Goal: Task Accomplishment & Management: Complete application form

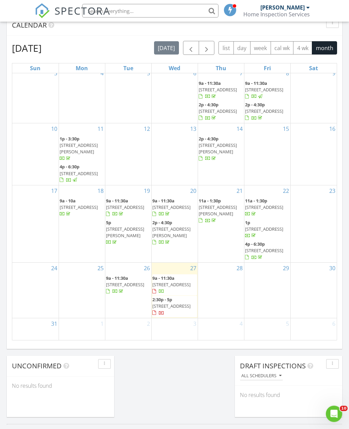
scroll to position [299, 0]
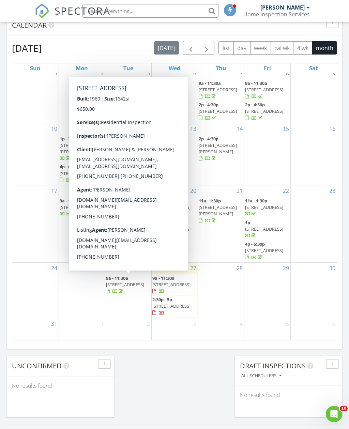
click at [130, 282] on span "3056 SE Morningside Blvd, Port St. Lucie 34952" at bounding box center [125, 285] width 38 height 6
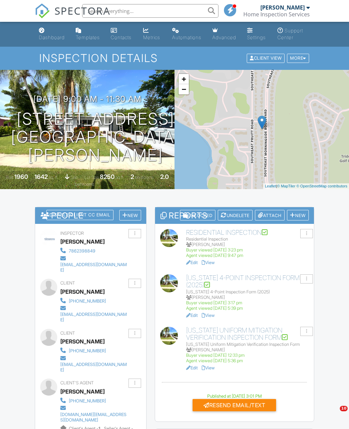
click at [293, 213] on div at bounding box center [292, 215] width 5 height 5
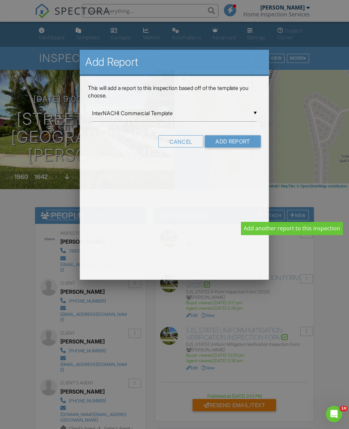
click at [294, 215] on div at bounding box center [174, 234] width 349 height 537
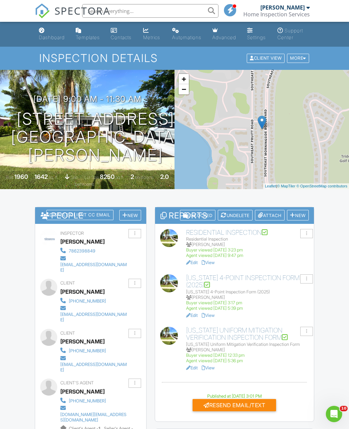
click at [300, 214] on div "New" at bounding box center [298, 215] width 22 height 11
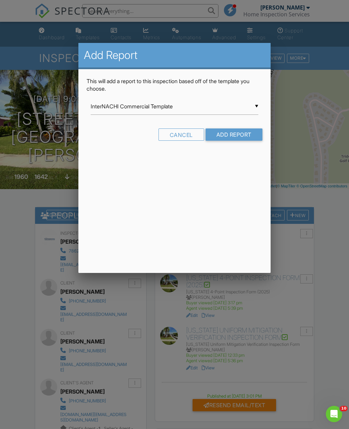
click at [184, 109] on input "InterNACHI Commercial Template" at bounding box center [174, 106] width 167 height 17
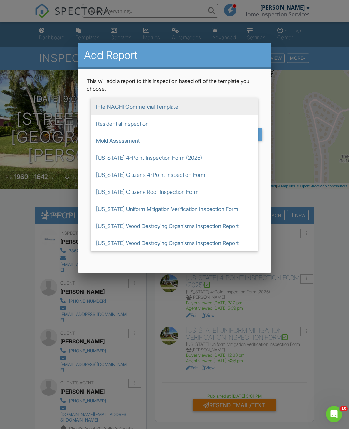
click at [231, 228] on span "[US_STATE] Wood Destroying Organisms Inspection Report" at bounding box center [174, 226] width 167 height 17
type input "[US_STATE] Wood Destroying Organisms Inspection Report"
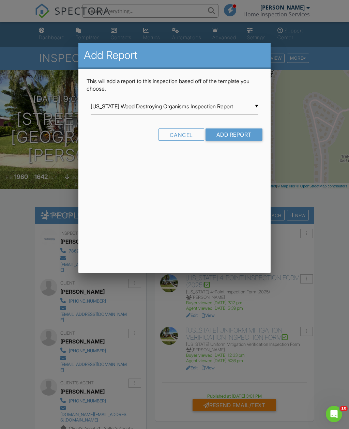
click at [241, 135] on input "Add Report" at bounding box center [234, 135] width 57 height 12
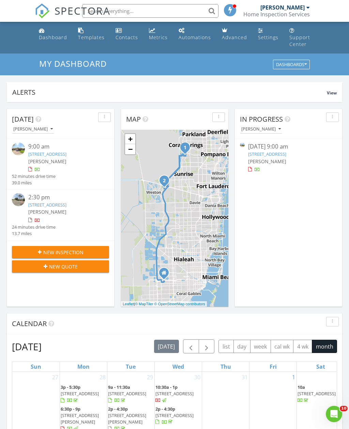
scroll to position [1055, 350]
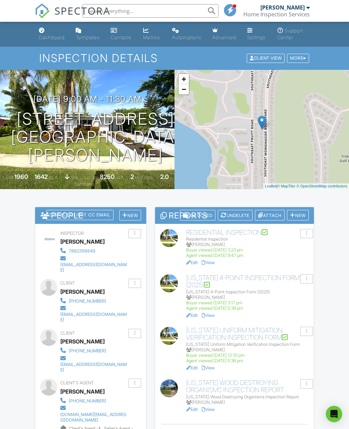
click at [215, 409] on link "View" at bounding box center [208, 409] width 13 height 5
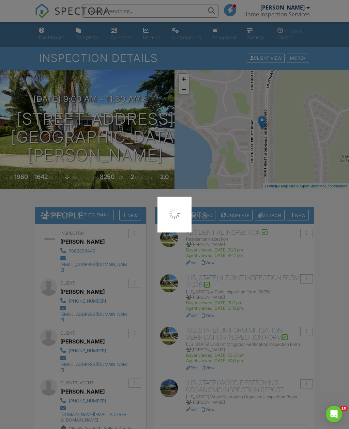
click at [216, 405] on div at bounding box center [174, 214] width 349 height 429
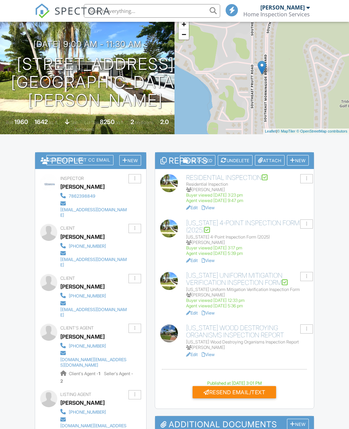
scroll to position [83, 0]
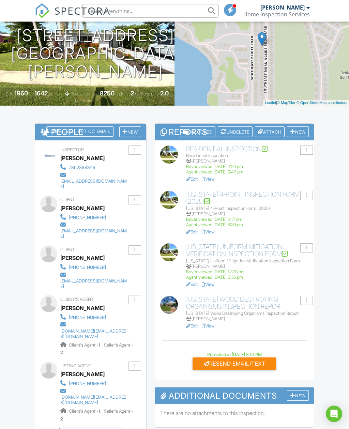
click at [245, 360] on div "Resend Email/Text" at bounding box center [235, 364] width 84 height 12
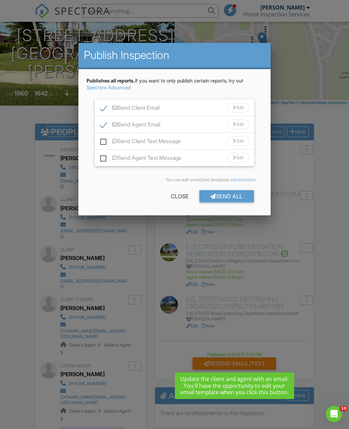
scroll to position [0, 0]
click at [101, 147] on label "Send Client Text Message" at bounding box center [140, 142] width 80 height 9
click at [101, 140] on input "Send Client Text Message" at bounding box center [102, 138] width 4 height 4
checkbox input "true"
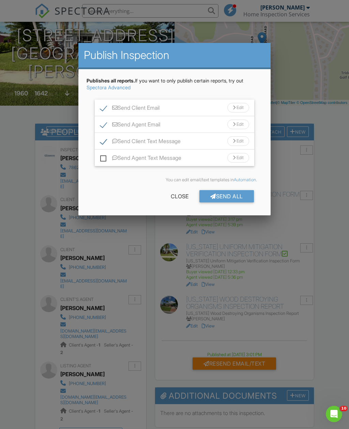
click at [104, 158] on label "Send Agent Text Message" at bounding box center [140, 159] width 81 height 9
click at [104, 157] on input "Send Agent Text Message" at bounding box center [102, 154] width 4 height 4
checkbox input "true"
click at [231, 197] on div "Send All" at bounding box center [227, 196] width 55 height 12
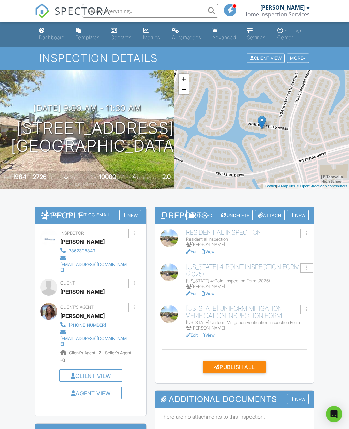
click at [210, 251] on link "View" at bounding box center [208, 251] width 13 height 5
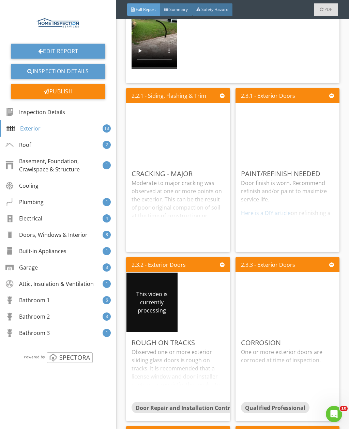
scroll to position [1113, 0]
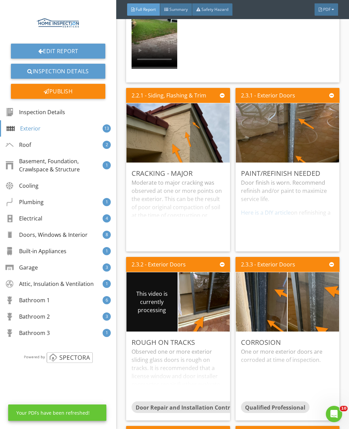
click at [0, 0] on div "Edit" at bounding box center [0, 0] width 0 height 0
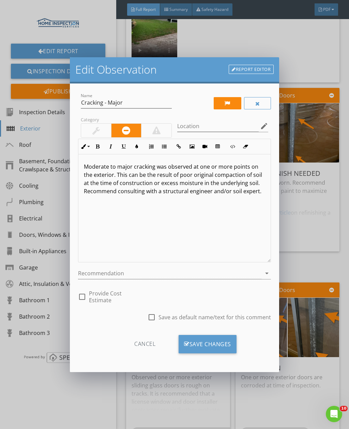
click at [249, 276] on div at bounding box center [170, 273] width 184 height 11
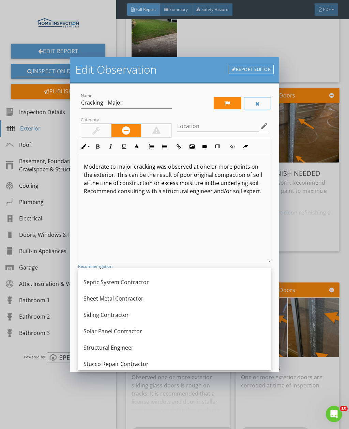
scroll to position [855, 0]
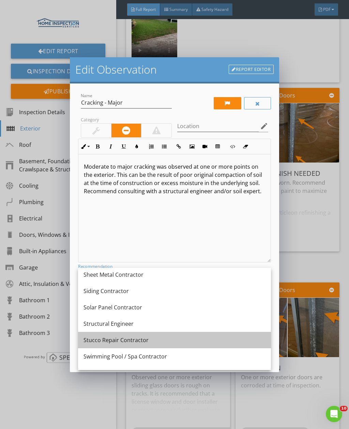
click at [192, 342] on div "Stucco Repair Contractor" at bounding box center [175, 340] width 182 height 8
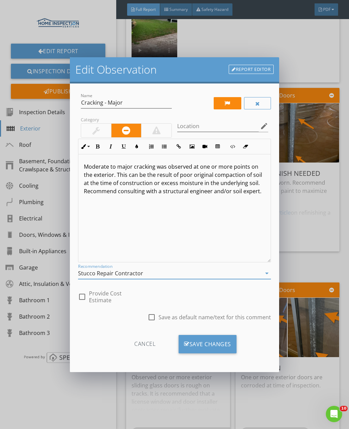
click at [203, 350] on div "Save Changes" at bounding box center [208, 344] width 58 height 18
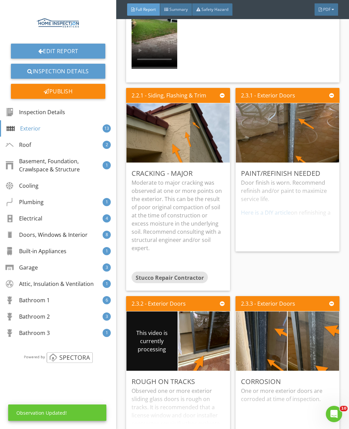
click at [0, 0] on div "Edit" at bounding box center [0, 0] width 0 height 0
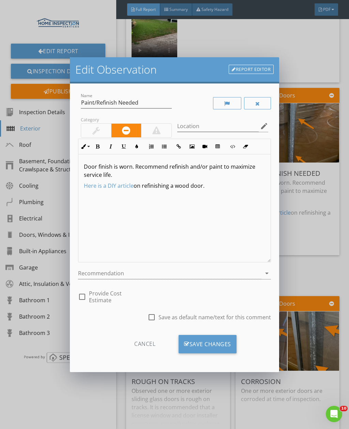
click at [204, 275] on div at bounding box center [170, 273] width 184 height 11
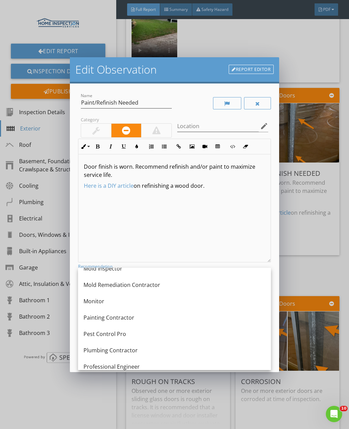
scroll to position [667, 0]
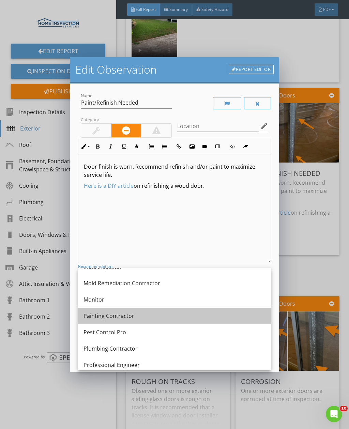
click at [197, 316] on div "Painting Contractor" at bounding box center [175, 316] width 182 height 8
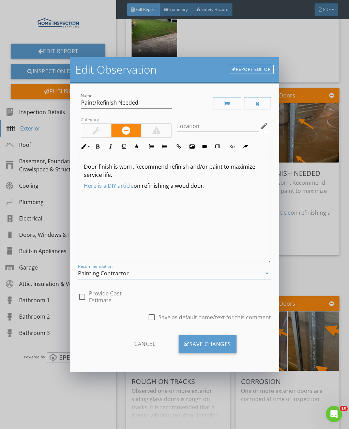
click at [216, 348] on div "Save Changes" at bounding box center [208, 344] width 58 height 18
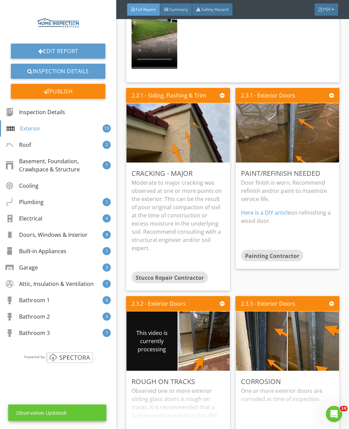
click at [0, 0] on div "Edit" at bounding box center [0, 0] width 0 height 0
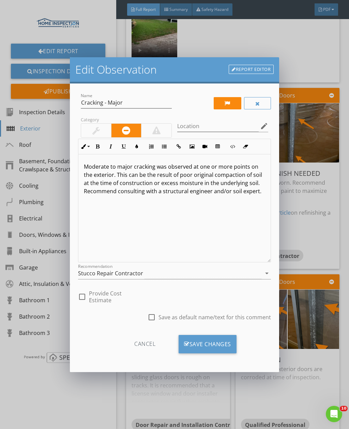
click at [90, 296] on label "Provide Cost Estimate" at bounding box center [116, 297] width 54 height 14
checkbox input "true"
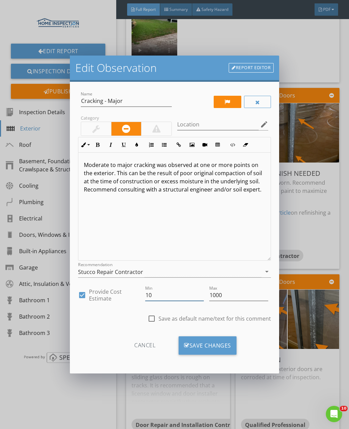
click at [166, 300] on input "10" at bounding box center [174, 295] width 59 height 11
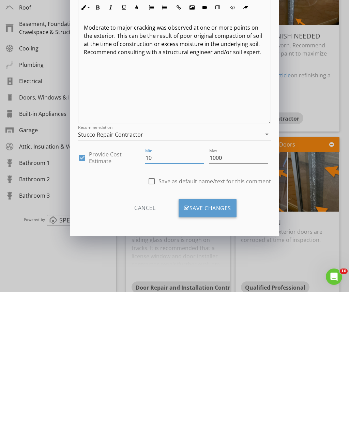
type input "1"
type input "1000"
click at [232, 290] on input "1000" at bounding box center [238, 295] width 59 height 11
type input "1"
type input "35000"
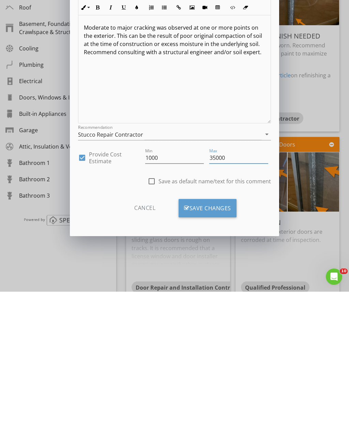
click at [220, 337] on div "Save Changes" at bounding box center [208, 346] width 58 height 18
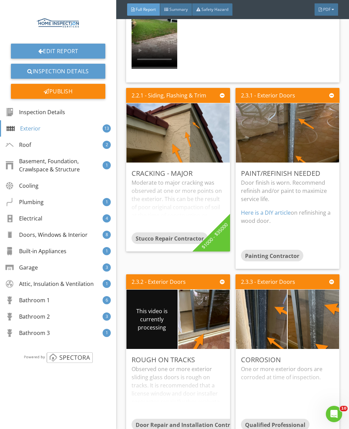
click at [0, 0] on div "Edit" at bounding box center [0, 0] width 0 height 0
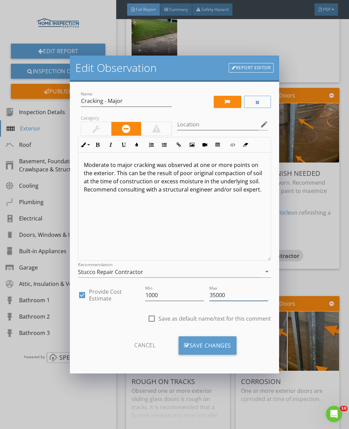
click at [248, 298] on input "35000" at bounding box center [238, 295] width 59 height 11
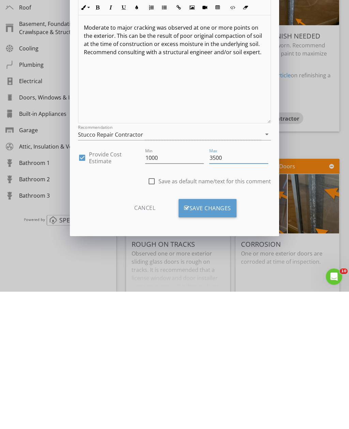
type input "3500"
click at [226, 337] on div "Save Changes" at bounding box center [208, 346] width 58 height 18
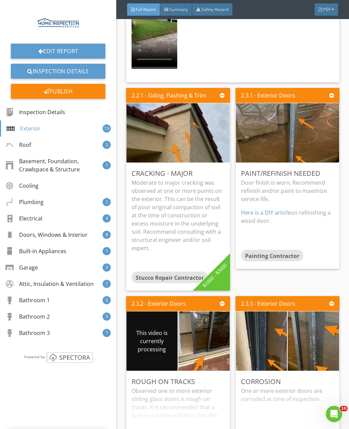
click at [0, 0] on div "Edit" at bounding box center [0, 0] width 0 height 0
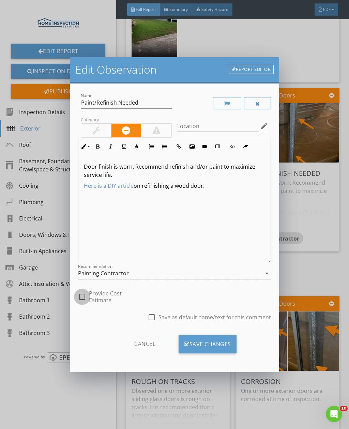
click at [88, 297] on div at bounding box center [82, 297] width 12 height 12
checkbox input "true"
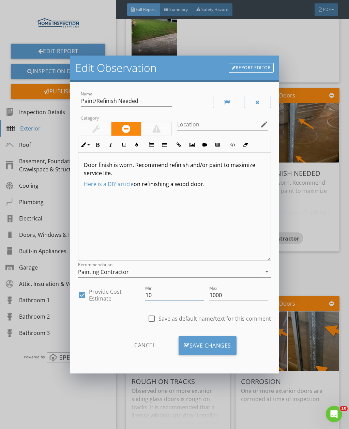
click at [174, 297] on input "10" at bounding box center [174, 295] width 59 height 11
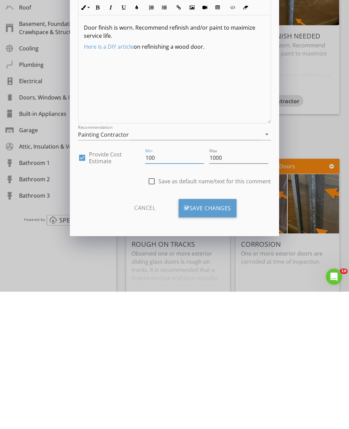
type input "100"
click at [228, 337] on div "Save Changes" at bounding box center [208, 346] width 58 height 18
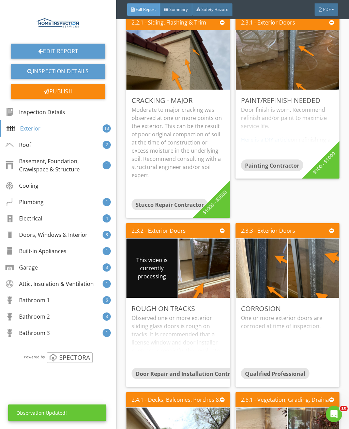
scroll to position [1328, 0]
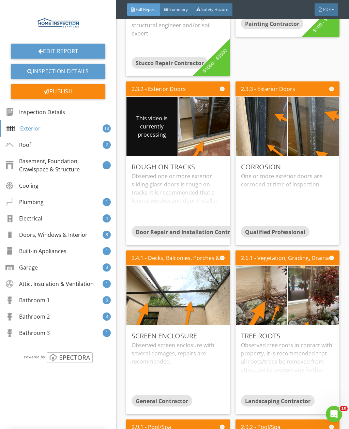
click at [0, 0] on div "Edit" at bounding box center [0, 0] width 0 height 0
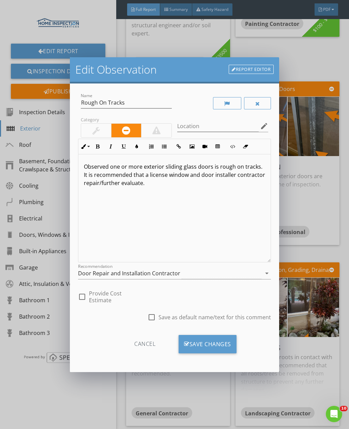
click at [86, 301] on div at bounding box center [82, 297] width 12 height 12
checkbox input "true"
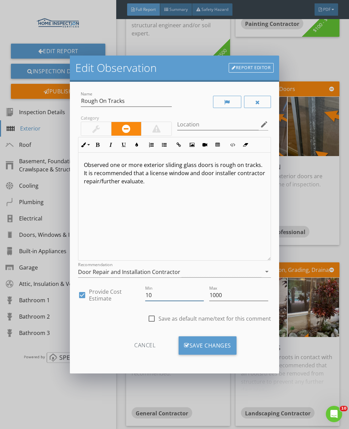
click at [169, 296] on input "10" at bounding box center [174, 295] width 59 height 11
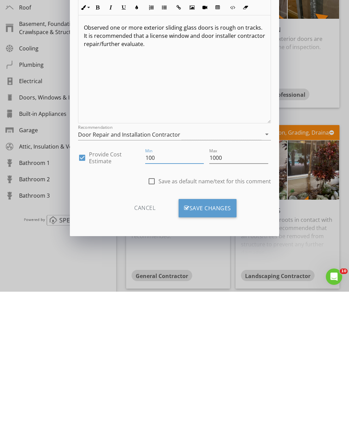
type input "100"
click at [237, 290] on input "1000" at bounding box center [238, 295] width 59 height 11
type input "1"
type input "500"
click at [219, 337] on div "Save Changes" at bounding box center [208, 346] width 58 height 18
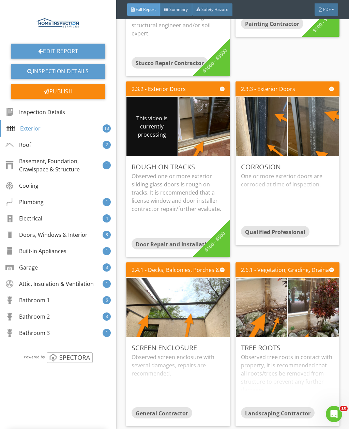
click at [0, 0] on div "Edit" at bounding box center [0, 0] width 0 height 0
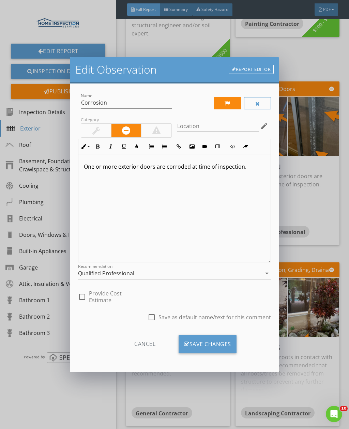
click at [186, 273] on div "Qualified Professional" at bounding box center [170, 273] width 184 height 11
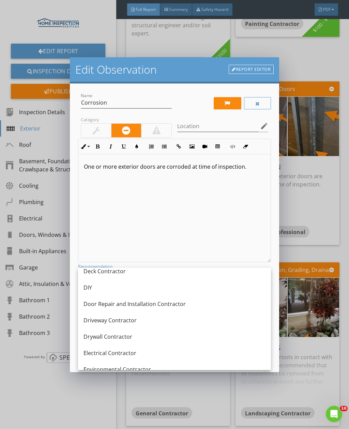
scroll to position [186, 0]
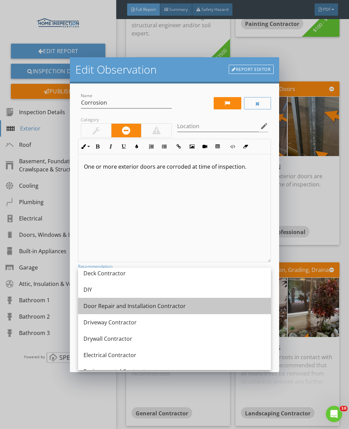
click at [187, 309] on div "Door Repair and Installation Contractor" at bounding box center [175, 306] width 182 height 8
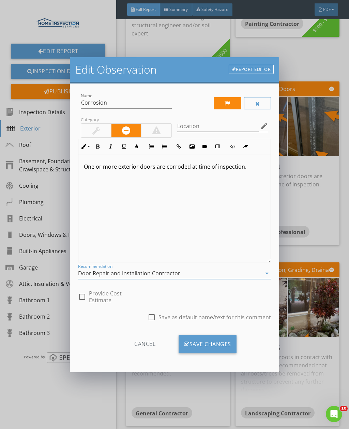
click at [87, 294] on div at bounding box center [82, 297] width 12 height 12
checkbox input "true"
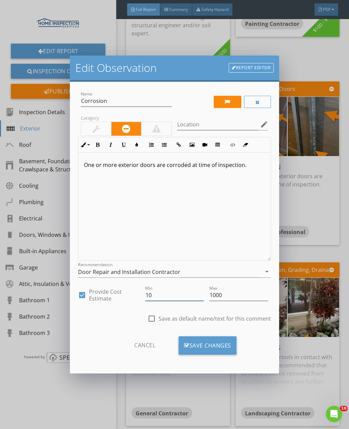
click at [174, 297] on input "10" at bounding box center [174, 295] width 59 height 11
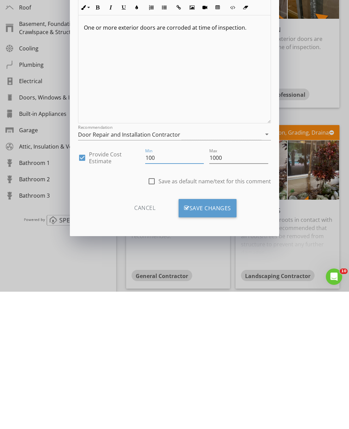
type input "100"
click at [234, 290] on input "1000" at bounding box center [238, 295] width 59 height 11
type input "1"
type input "500"
click at [226, 337] on div "Save Changes" at bounding box center [208, 346] width 58 height 18
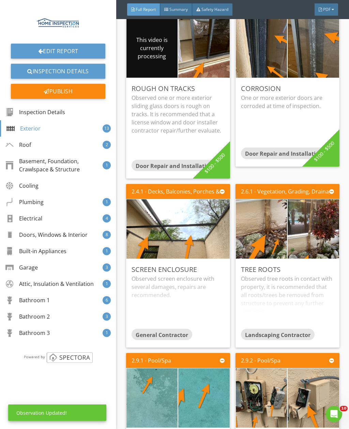
scroll to position [1422, 0]
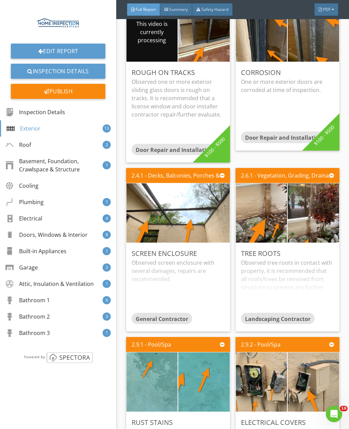
click at [208, 263] on div "Observed screen enclosure with several damages, repairs are recommended." at bounding box center [178, 286] width 93 height 54
click at [0, 0] on div "Edit" at bounding box center [0, 0] width 0 height 0
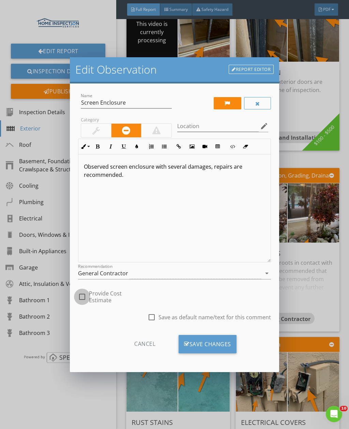
click at [87, 297] on div at bounding box center [82, 297] width 12 height 12
checkbox input "true"
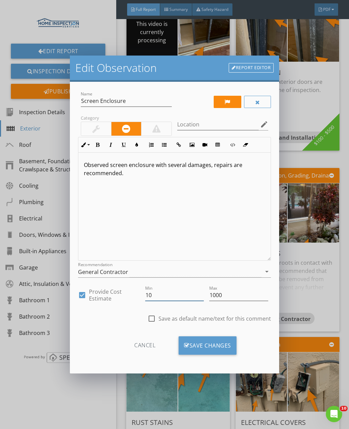
click at [177, 298] on input "10" at bounding box center [174, 295] width 59 height 11
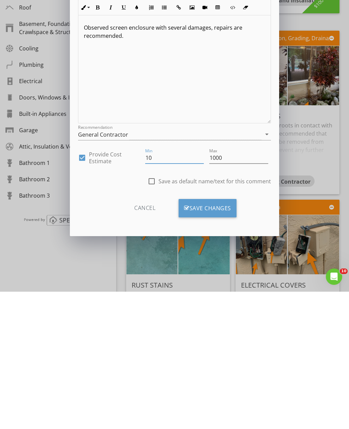
type input "1"
type input "300"
click at [240, 290] on input "1000" at bounding box center [238, 295] width 59 height 11
type input "1"
type input "800"
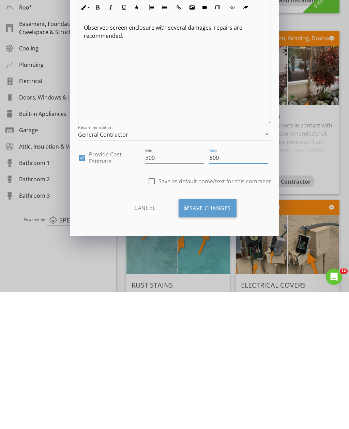
click at [229, 337] on div "Save Changes" at bounding box center [208, 346] width 58 height 18
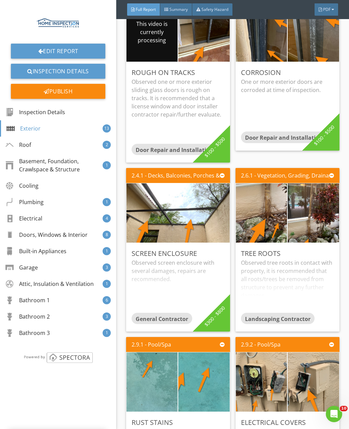
click at [0, 0] on div "Edit" at bounding box center [0, 0] width 0 height 0
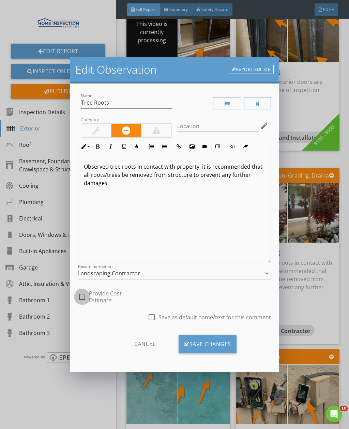
click at [86, 296] on div at bounding box center [82, 297] width 12 height 12
checkbox input "true"
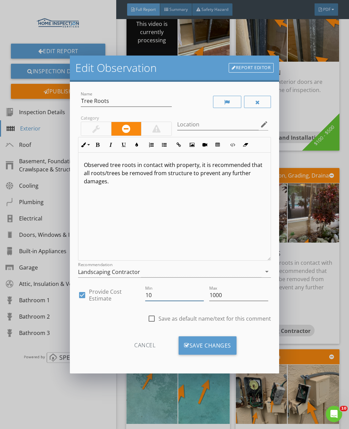
click at [167, 296] on input "10" at bounding box center [174, 295] width 59 height 11
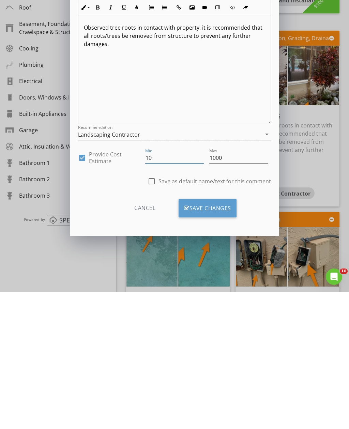
type input "1"
type input "500"
click at [212, 337] on div "Save Changes" at bounding box center [208, 346] width 58 height 18
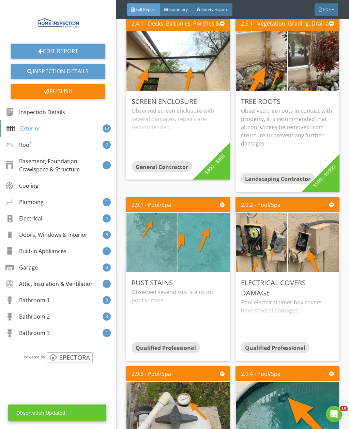
scroll to position [1631, 0]
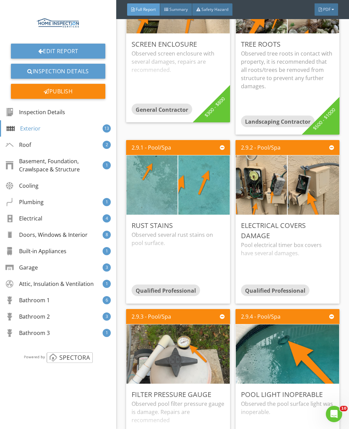
click at [0, 0] on div "Edit" at bounding box center [0, 0] width 0 height 0
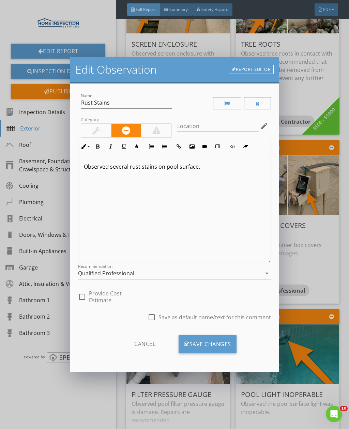
click at [178, 273] on div "Qualified Professional" at bounding box center [170, 273] width 184 height 11
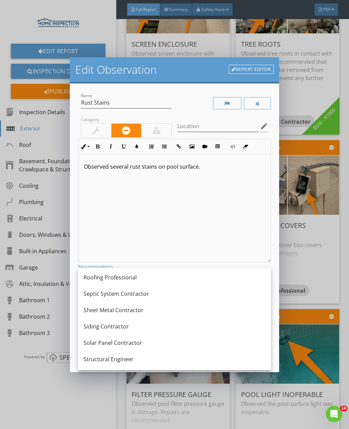
scroll to position [882, 0]
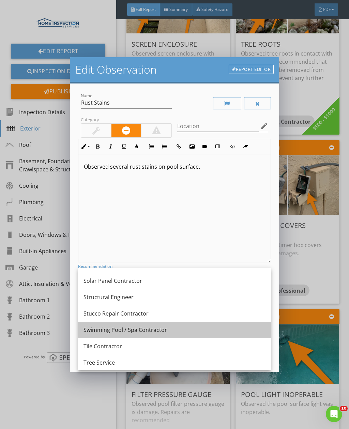
click at [202, 335] on div "Swimming Pool / Spa Contractor" at bounding box center [175, 330] width 182 height 16
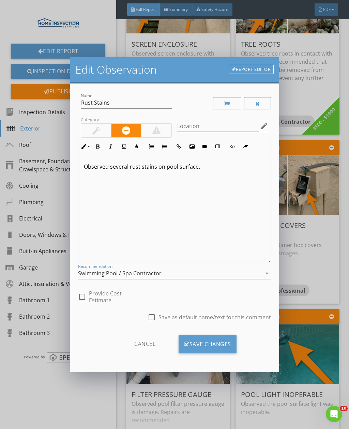
click at [86, 295] on div at bounding box center [82, 297] width 12 height 12
checkbox input "true"
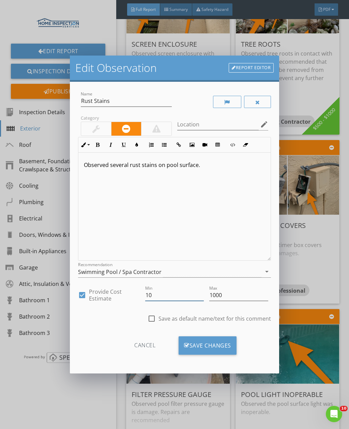
click at [169, 297] on input "10" at bounding box center [174, 295] width 59 height 11
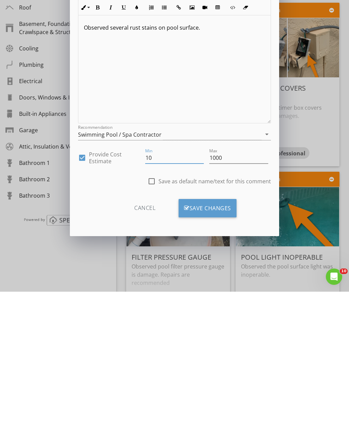
type input "1"
type input "400"
click at [223, 337] on div "Save Changes" at bounding box center [208, 346] width 58 height 18
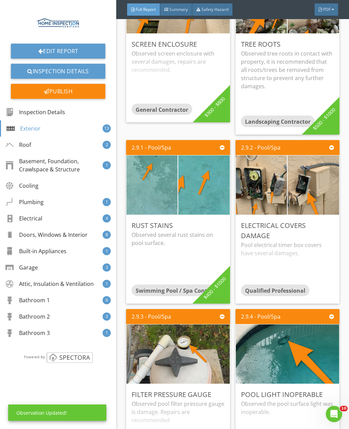
click at [0, 0] on div "Edit" at bounding box center [0, 0] width 0 height 0
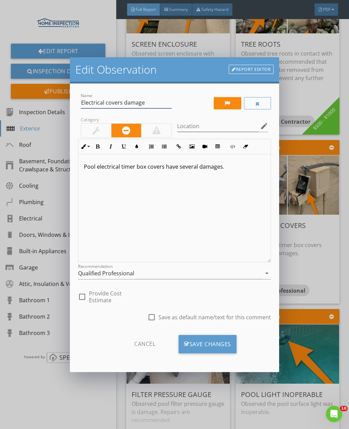
click at [150, 104] on input "Electrical covers damage" at bounding box center [126, 102] width 91 height 11
type input "Electrical covers damage/expose electrical"
click at [236, 175] on div "Pool electrical timer box covers have several damages." at bounding box center [174, 209] width 192 height 108
click at [82, 165] on div "Pool electrical timer box covers have several damages." at bounding box center [174, 209] width 192 height 108
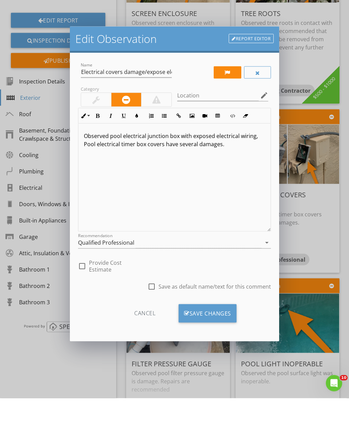
click at [231, 268] on div "Qualified Professional" at bounding box center [170, 273] width 184 height 11
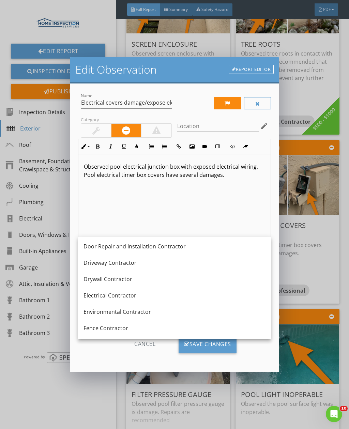
scroll to position [206, 0]
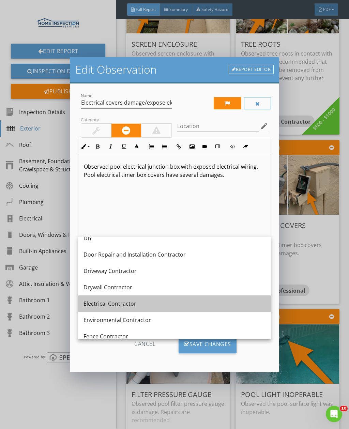
click at [188, 306] on div "Electrical Contractor" at bounding box center [175, 304] width 182 height 8
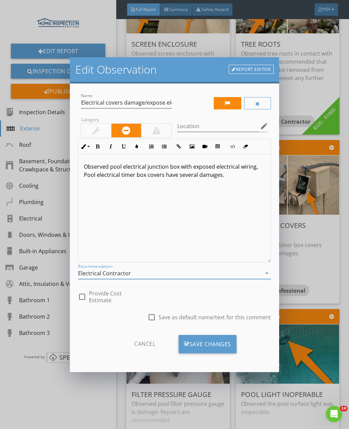
click at [207, 346] on div "Save Changes" at bounding box center [208, 344] width 58 height 18
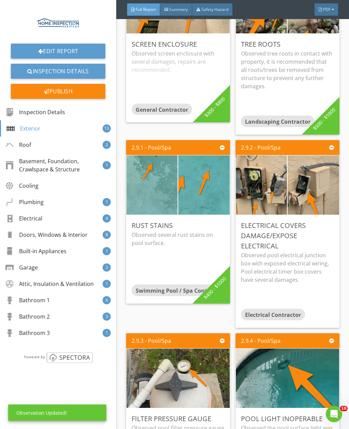
click at [0, 0] on div "Edit" at bounding box center [0, 0] width 0 height 0
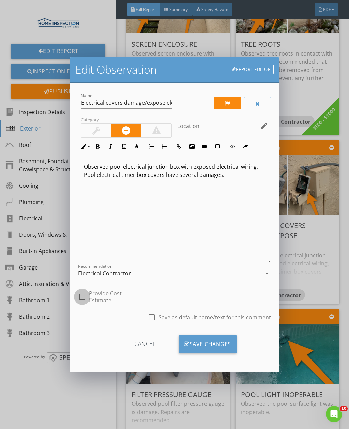
click at [83, 297] on div at bounding box center [82, 297] width 12 height 12
checkbox input "true"
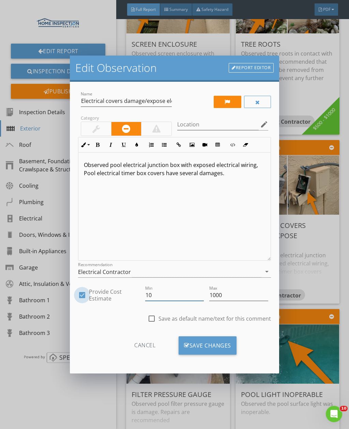
click at [174, 298] on input "10" at bounding box center [174, 295] width 59 height 11
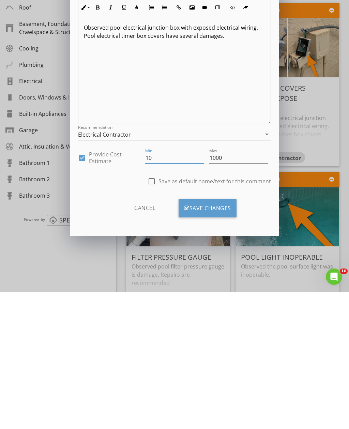
type input "1"
type input "300"
click at [251, 290] on input "1000" at bounding box center [238, 295] width 59 height 11
type input "1"
type input "800"
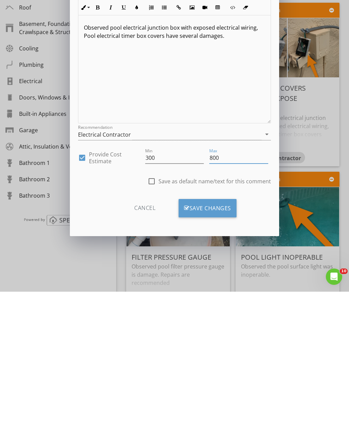
click at [230, 337] on div "Save Changes" at bounding box center [208, 346] width 58 height 18
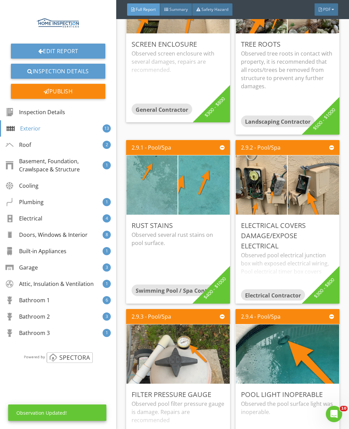
scroll to position [1847, 0]
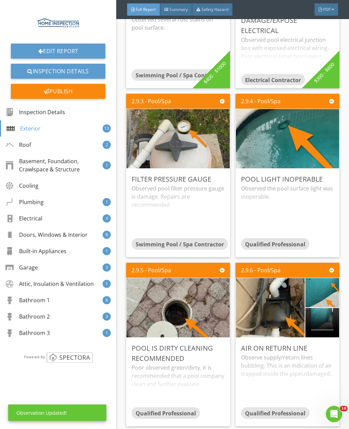
click at [215, 189] on div "Observed pool filter pressure gauge is damage. Repairs are recommended" at bounding box center [178, 212] width 93 height 54
click at [0, 0] on div "Edit" at bounding box center [0, 0] width 0 height 0
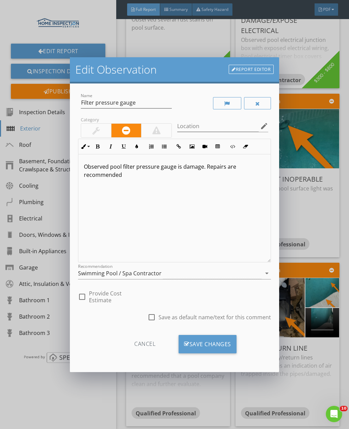
click at [77, 295] on div at bounding box center [82, 297] width 12 height 12
checkbox input "true"
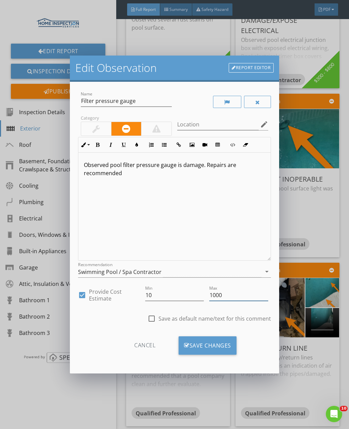
click at [244, 299] on input "1000" at bounding box center [238, 295] width 59 height 11
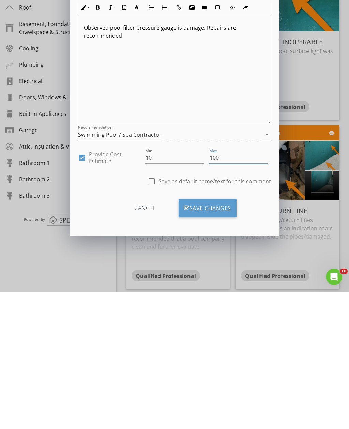
type input "100"
click at [224, 337] on div "Save Changes" at bounding box center [208, 346] width 58 height 18
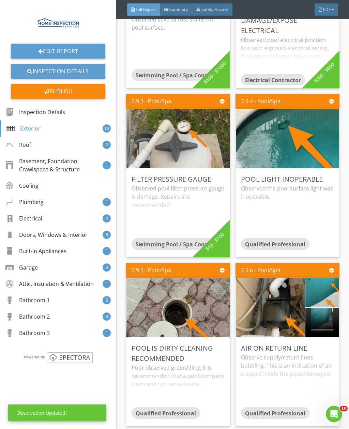
click at [0, 0] on div "Edit" at bounding box center [0, 0] width 0 height 0
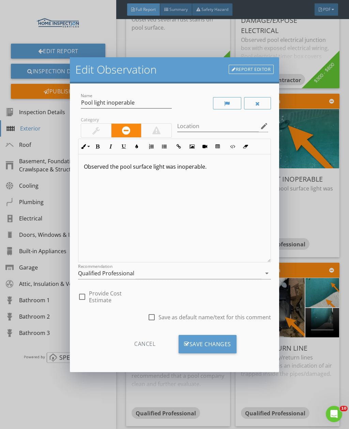
click at [178, 276] on div "Qualified Professional" at bounding box center [170, 273] width 184 height 11
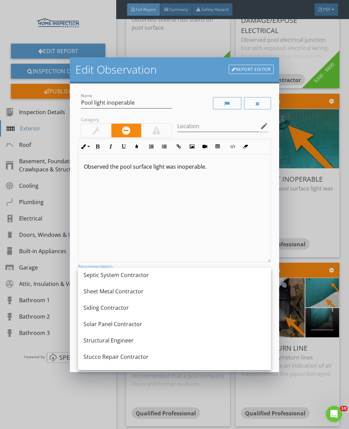
scroll to position [882, 0]
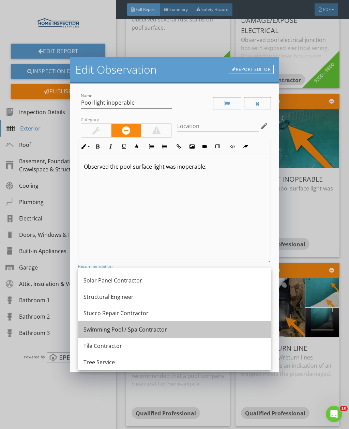
click at [193, 331] on div "Swimming Pool / Spa Contractor" at bounding box center [175, 330] width 182 height 8
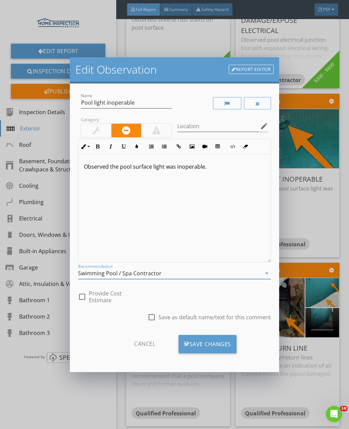
click at [82, 298] on div at bounding box center [82, 297] width 12 height 12
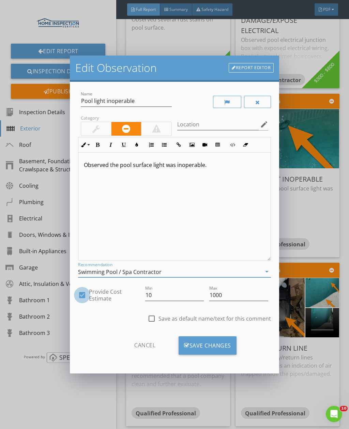
checkbox input "true"
click at [178, 300] on input "10" at bounding box center [174, 295] width 59 height 11
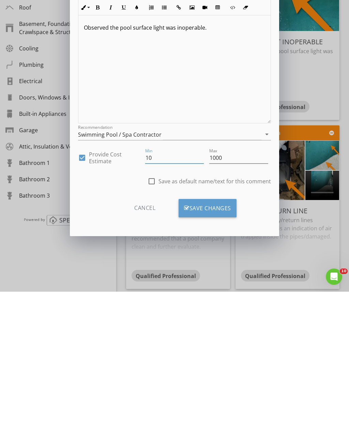
type input "1"
type input "4"
type input "400"
click at [219, 337] on div "Save Changes" at bounding box center [208, 346] width 58 height 18
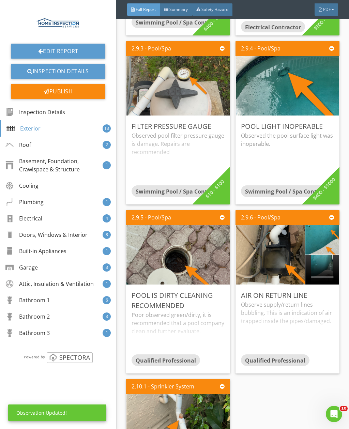
scroll to position [1963, 0]
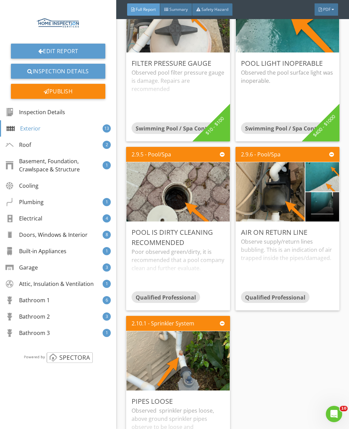
click at [0, 0] on div "Edit" at bounding box center [0, 0] width 0 height 0
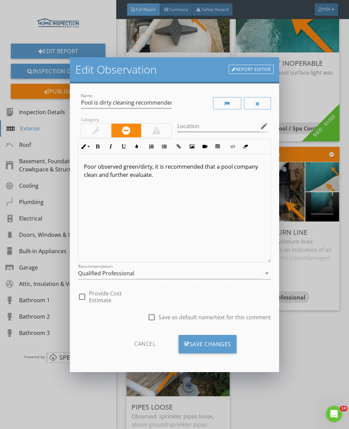
click at [170, 274] on div "Qualified Professional" at bounding box center [170, 273] width 184 height 11
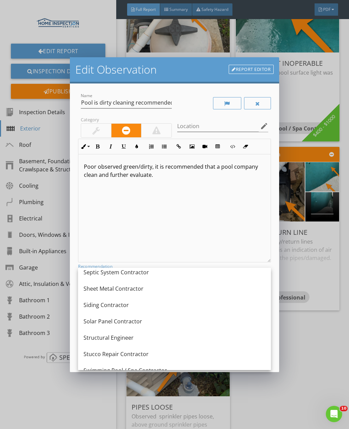
scroll to position [865, 0]
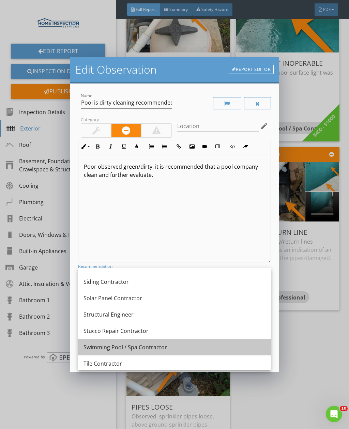
click at [200, 352] on div "Swimming Pool / Spa Contractor" at bounding box center [175, 347] width 182 height 16
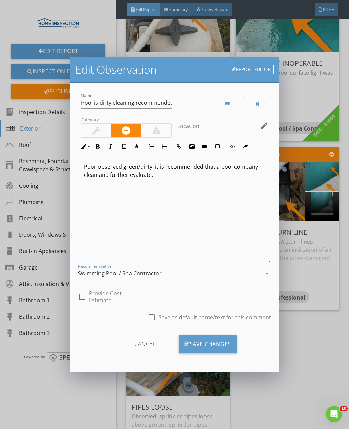
click at [83, 299] on div at bounding box center [82, 297] width 12 height 12
checkbox input "true"
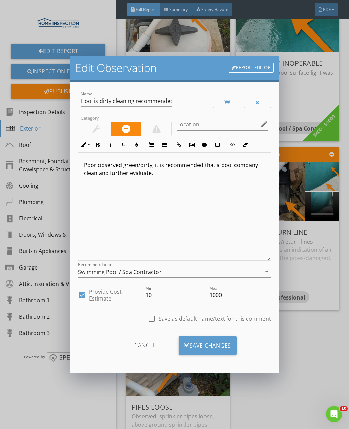
click at [179, 297] on input "10" at bounding box center [174, 295] width 59 height 11
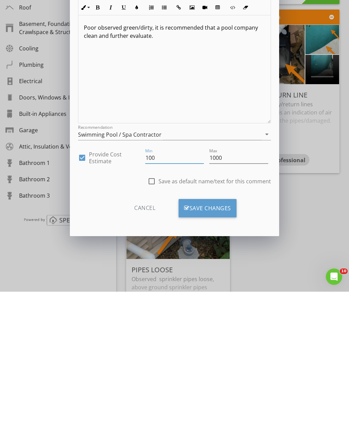
type input "100"
click at [248, 290] on input "1000" at bounding box center [238, 295] width 59 height 11
type input "1"
type input "300"
click at [222, 337] on div "Save Changes" at bounding box center [208, 346] width 58 height 18
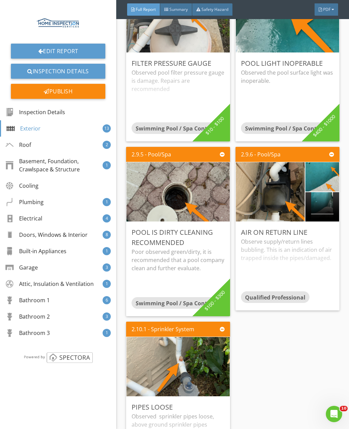
scroll to position [2040, 0]
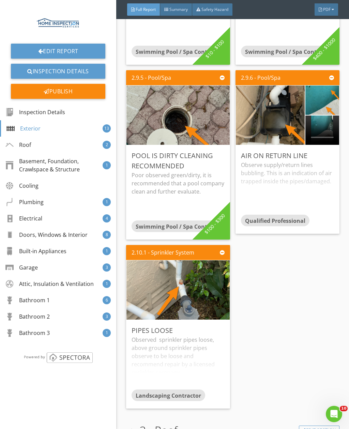
click at [205, 347] on div "Observed sprinkler pipes loose, above ground sprinkler pipes observe to be loos…" at bounding box center [178, 363] width 93 height 54
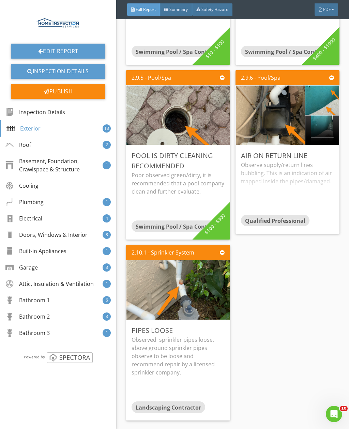
click at [0, 0] on div "Edit" at bounding box center [0, 0] width 0 height 0
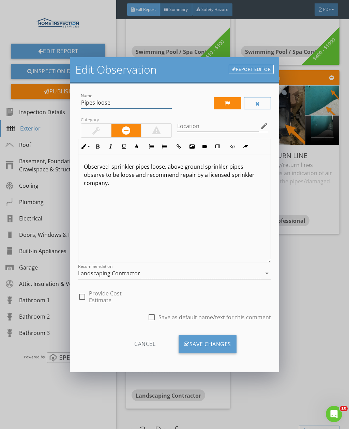
click at [134, 99] on input "Pipes loose" at bounding box center [126, 102] width 91 height 11
type input "P"
type input "Broken pipe valve"
click at [113, 167] on p "Observed sprinkler pipes loose, above ground sprinkler pipes observe to be loos…" at bounding box center [174, 175] width 181 height 25
click at [88, 166] on p "Observed sprinkler pipes loose, above ground sprinkler pipes observe to be loos…" at bounding box center [174, 171] width 181 height 16
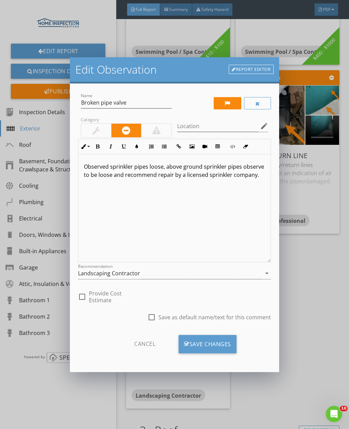
click at [91, 165] on p "Observed sprinkler pipes loose, above ground sprinkler pipes observe to be loos…" at bounding box center [174, 171] width 181 height 16
click at [96, 170] on p "observed property sprinkler pipe valve is broken. Repairs are recommended" at bounding box center [174, 171] width 181 height 16
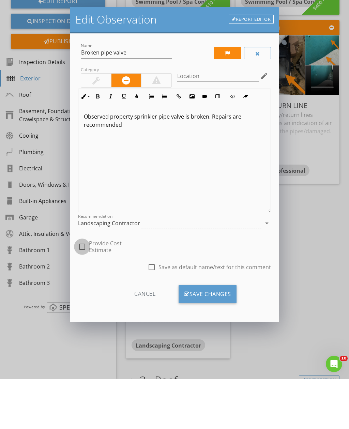
click at [87, 291] on div at bounding box center [82, 297] width 12 height 12
checkbox input "true"
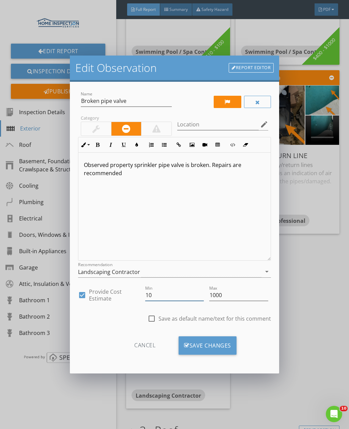
click at [183, 301] on input "10" at bounding box center [174, 295] width 59 height 11
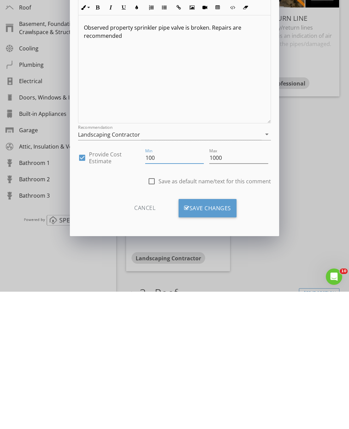
type input "100"
click at [239, 290] on input "1000" at bounding box center [238, 295] width 59 height 11
type input "1"
type input "200"
click at [230, 337] on div "Save Changes" at bounding box center [208, 346] width 58 height 18
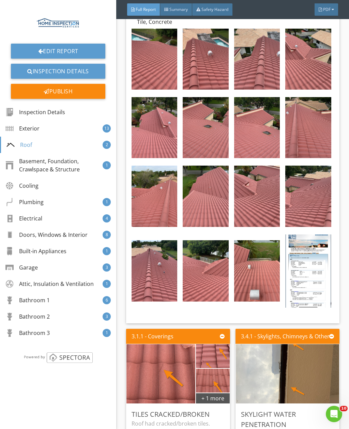
scroll to position [2890, 0]
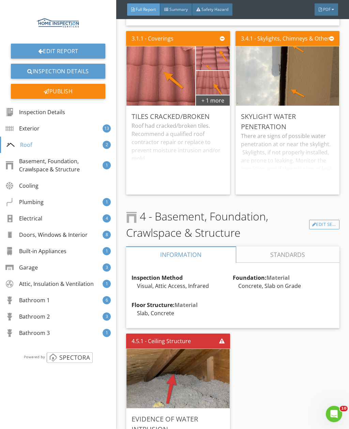
click at [0, 0] on div "Edit" at bounding box center [0, 0] width 0 height 0
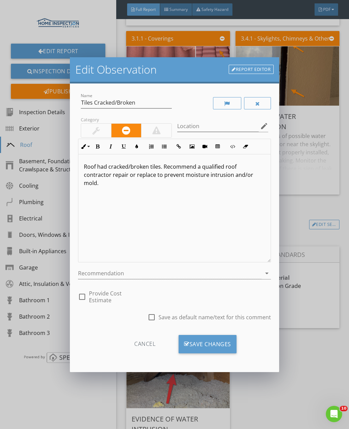
click at [151, 276] on div at bounding box center [170, 273] width 184 height 11
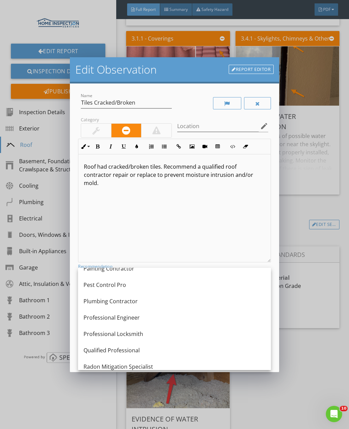
scroll to position [810, 0]
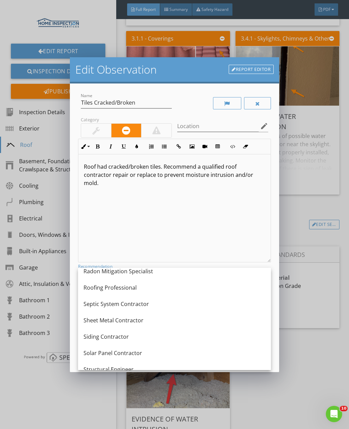
click at [163, 290] on div "Roofing Professional" at bounding box center [175, 288] width 182 height 8
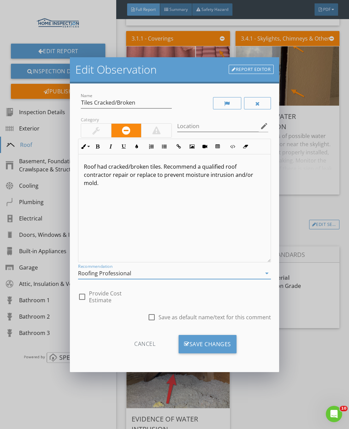
click at [86, 292] on div at bounding box center [82, 297] width 12 height 12
checkbox input "true"
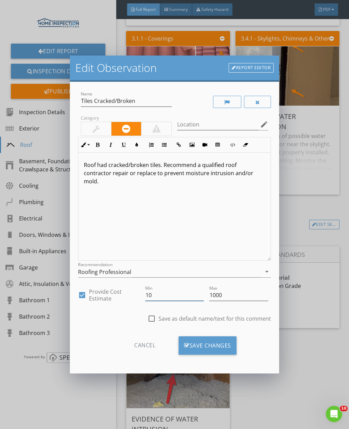
click at [168, 299] on input "10" at bounding box center [174, 295] width 59 height 11
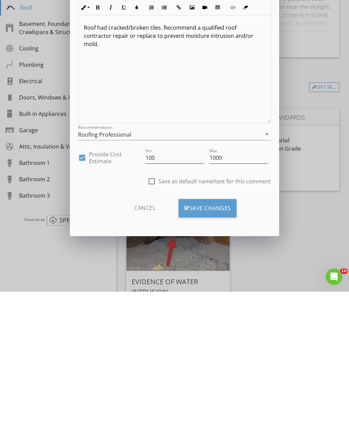
type input "100"
click at [236, 290] on input "1000" at bounding box center [238, 295] width 59 height 11
type input "1"
type input "400"
click at [216, 337] on div "Save Changes" at bounding box center [208, 346] width 58 height 18
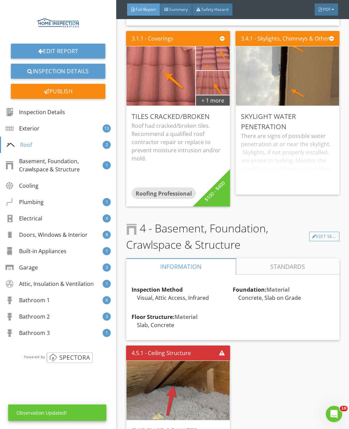
click at [0, 0] on div "Edit" at bounding box center [0, 0] width 0 height 0
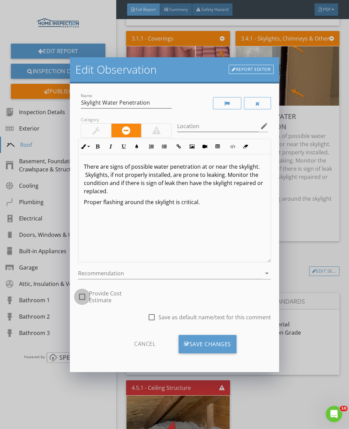
click at [84, 299] on div at bounding box center [82, 297] width 12 height 12
checkbox input "true"
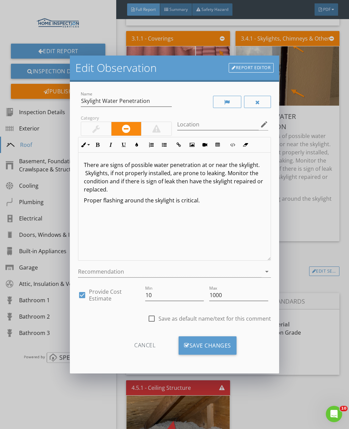
click at [198, 276] on div at bounding box center [170, 271] width 184 height 11
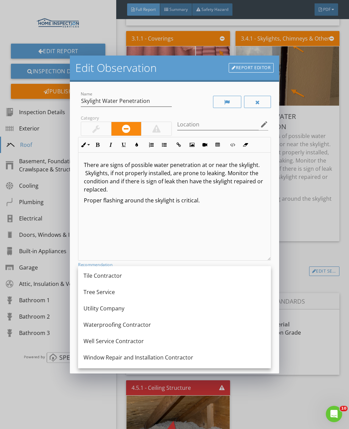
scroll to position [951, 0]
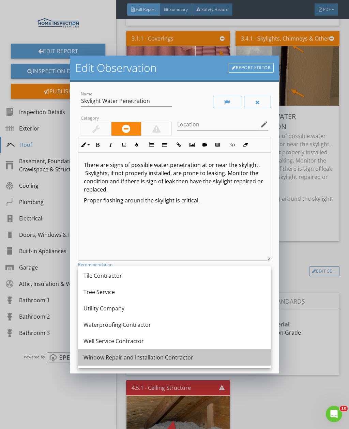
click at [195, 359] on div "Window Repair and Installation Contractor" at bounding box center [175, 358] width 182 height 8
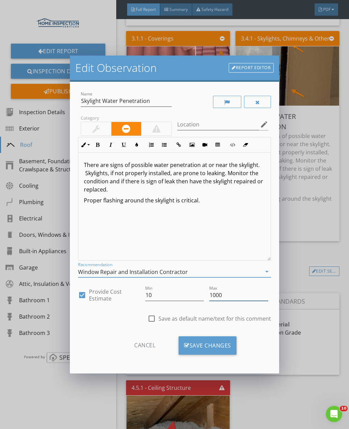
click at [249, 295] on input "1000" at bounding box center [238, 295] width 59 height 11
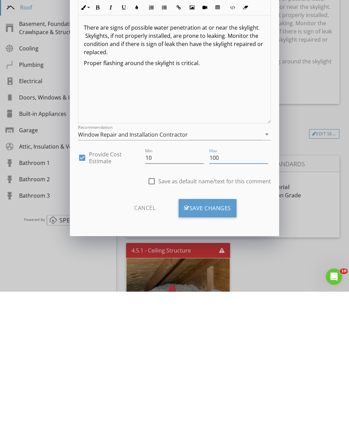
type input "100"
click at [188, 290] on input "10" at bounding box center [174, 295] width 59 height 11
type input "100"
click at [238, 290] on input "100" at bounding box center [238, 295] width 59 height 11
type input "1"
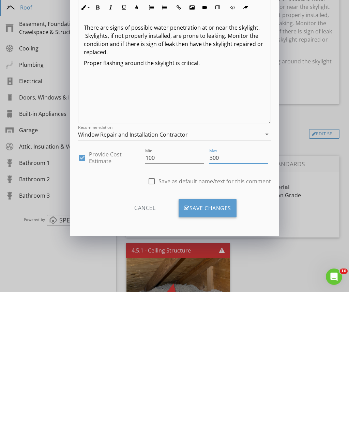
type input "300"
click at [223, 337] on div "Save Changes" at bounding box center [208, 346] width 58 height 18
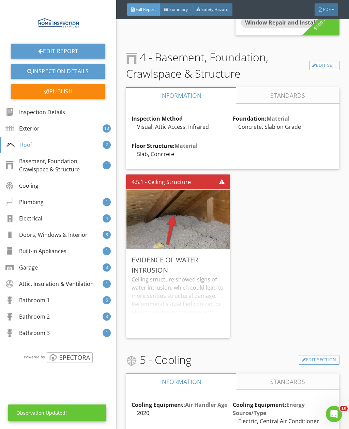
scroll to position [3116, 0]
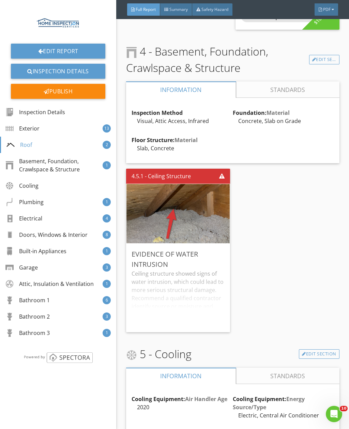
click at [0, 0] on div "Edit" at bounding box center [0, 0] width 0 height 0
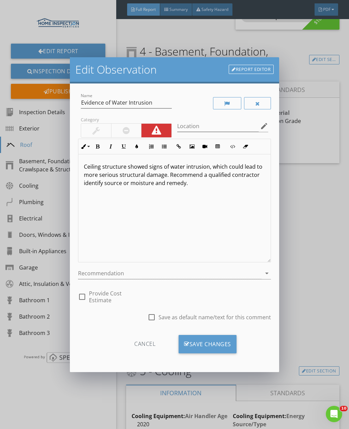
click at [79, 101] on div "Name Evidence of Water Intrusion" at bounding box center [126, 104] width 97 height 24
click at [83, 102] on input "Evidence of Water Intrusion" at bounding box center [126, 102] width 91 height 11
type input "Past Evidence of Water Intrusion"
click at [169, 167] on p "Ceiling structure showed signs of water intrusion, which could lead to more ser…" at bounding box center [174, 175] width 181 height 25
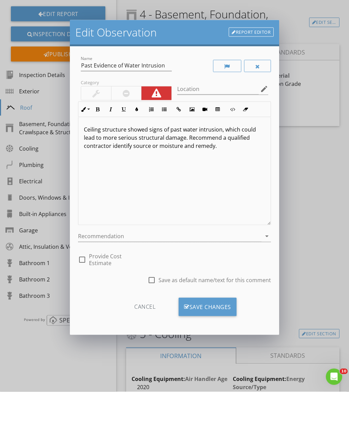
click at [223, 268] on div at bounding box center [170, 273] width 184 height 11
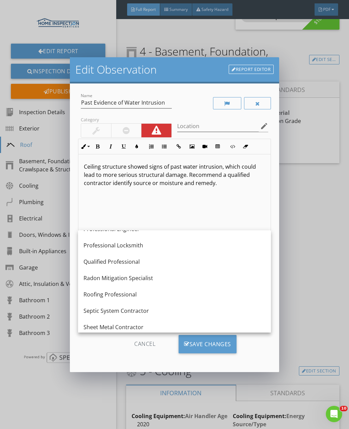
scroll to position [768, 0]
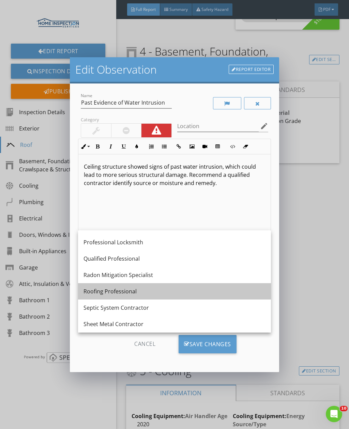
click at [196, 296] on div "Roofing Professional" at bounding box center [175, 291] width 182 height 16
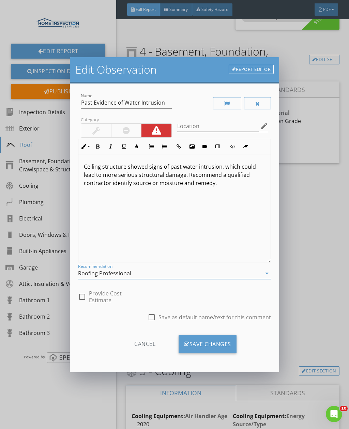
click at [209, 335] on div "Save Changes" at bounding box center [208, 344] width 58 height 18
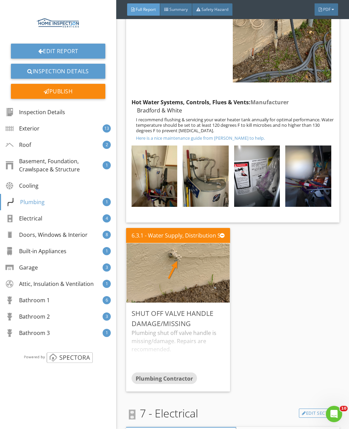
scroll to position [4217, 0]
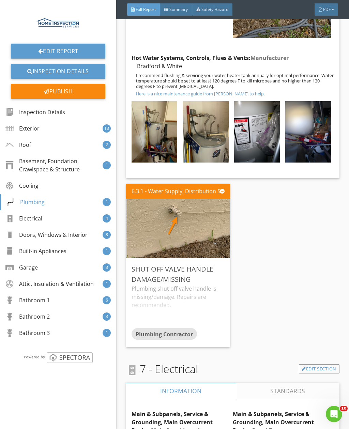
click at [0, 0] on div "Edit" at bounding box center [0, 0] width 0 height 0
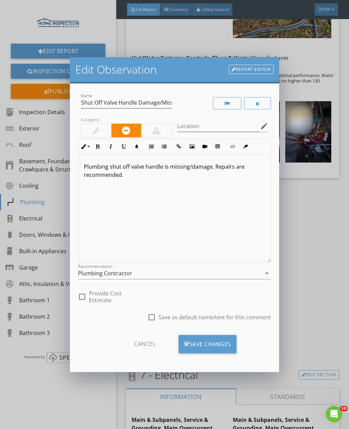
click at [93, 290] on label "Provide Cost Estimate" at bounding box center [116, 297] width 54 height 14
checkbox input "true"
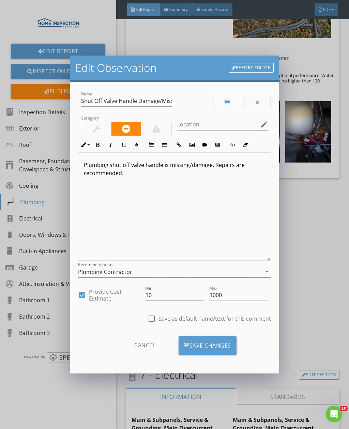
click at [176, 301] on input "10" at bounding box center [174, 295] width 59 height 11
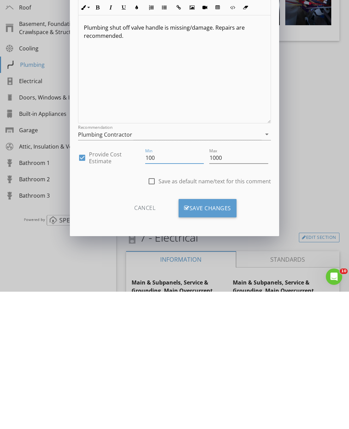
type input "100"
click at [236, 290] on input "1000" at bounding box center [238, 295] width 59 height 11
type input "1"
type input "200"
click at [225, 337] on div "Save Changes" at bounding box center [208, 346] width 58 height 18
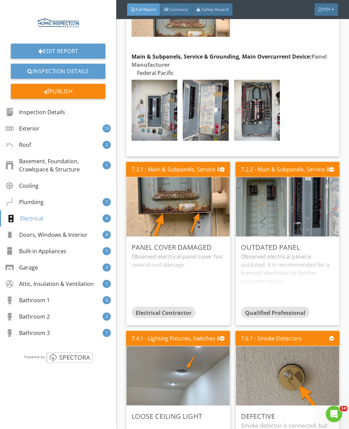
scroll to position [5034, 0]
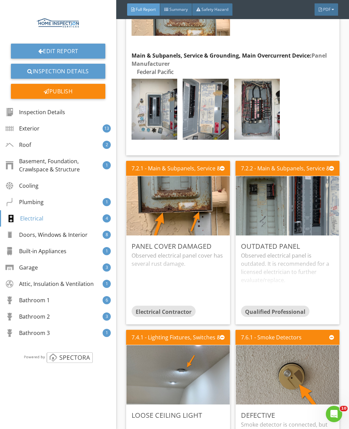
click at [0, 0] on div "Edit" at bounding box center [0, 0] width 0 height 0
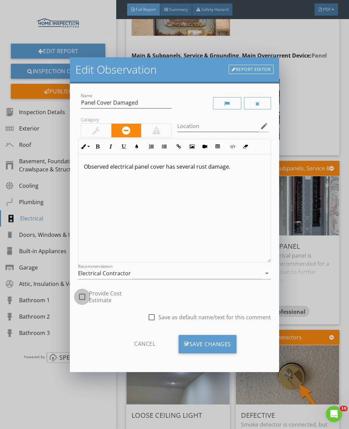
click at [82, 296] on div at bounding box center [82, 297] width 12 height 12
checkbox input "true"
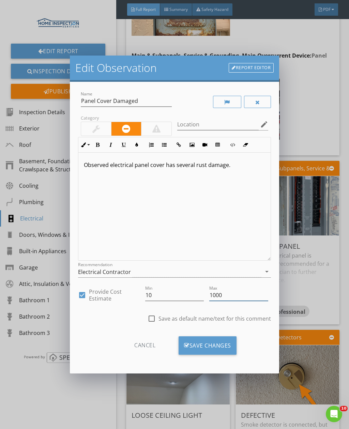
click at [237, 300] on input "1000" at bounding box center [238, 295] width 59 height 11
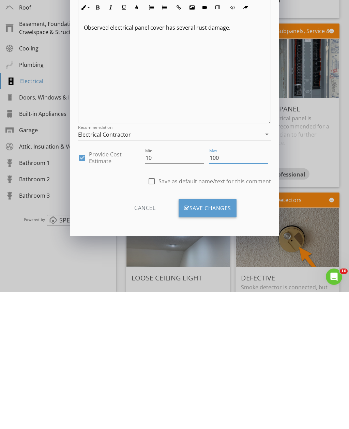
type input "100"
click at [227, 337] on div "Save Changes" at bounding box center [208, 346] width 58 height 18
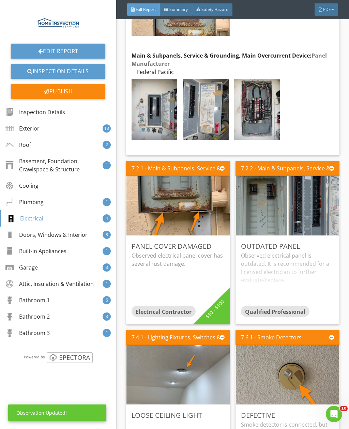
click at [0, 0] on div "Edit" at bounding box center [0, 0] width 0 height 0
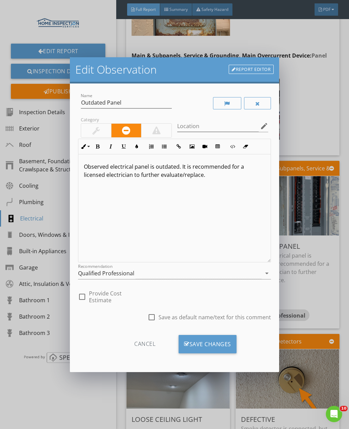
click at [85, 296] on div at bounding box center [82, 297] width 12 height 12
checkbox input "true"
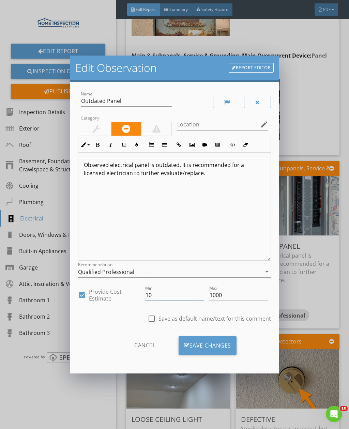
click at [172, 297] on input "10" at bounding box center [174, 295] width 59 height 11
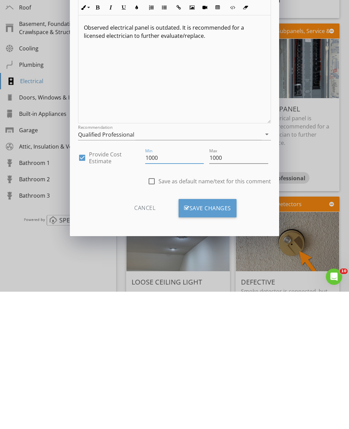
type input "1000"
click at [239, 304] on div at bounding box center [238, 306] width 59 height 4
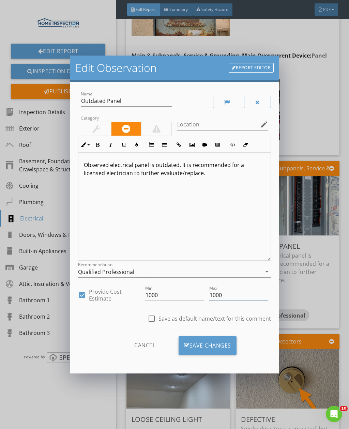
click at [244, 298] on input "1000" at bounding box center [238, 295] width 59 height 11
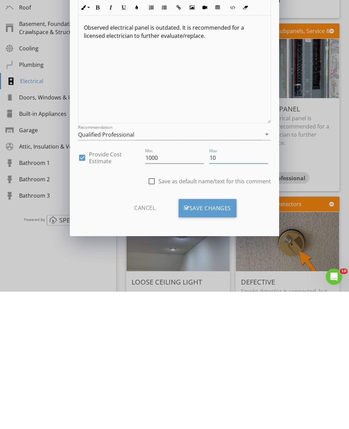
type input "1"
type input "2000"
click at [190, 266] on div "Qualified Professional" at bounding box center [170, 271] width 184 height 11
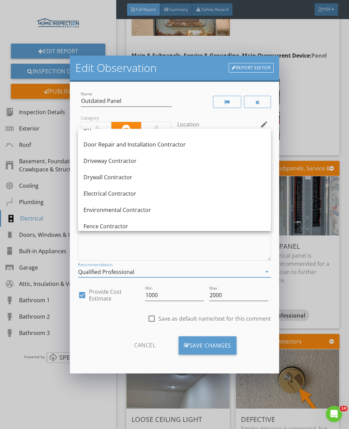
scroll to position [208, 0]
click at [174, 198] on div "Electrical Contractor" at bounding box center [175, 194] width 182 height 8
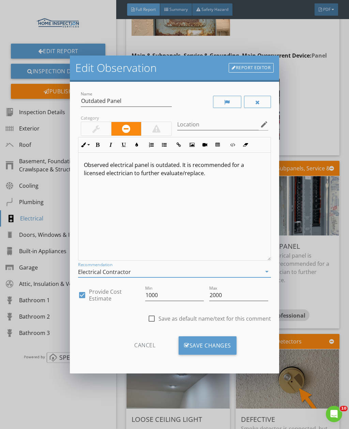
click at [217, 346] on div "Save Changes" at bounding box center [208, 346] width 58 height 18
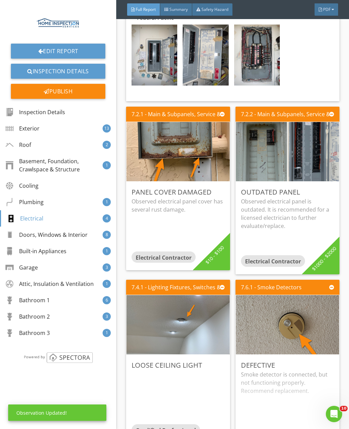
scroll to position [5141, 0]
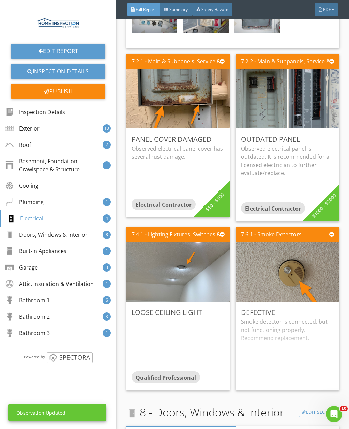
click at [0, 0] on div "Edit" at bounding box center [0, 0] width 0 height 0
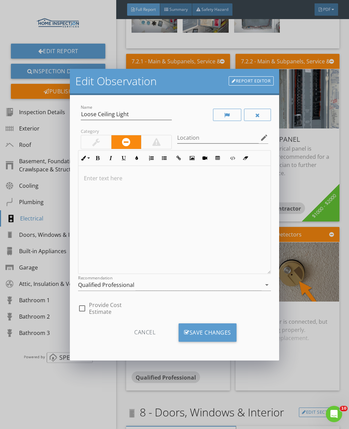
click at [187, 244] on div at bounding box center [174, 220] width 192 height 108
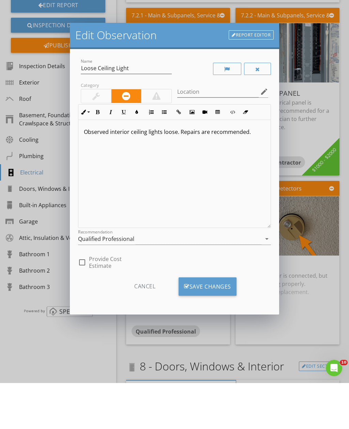
click at [207, 280] on div "Qualified Professional" at bounding box center [170, 285] width 184 height 11
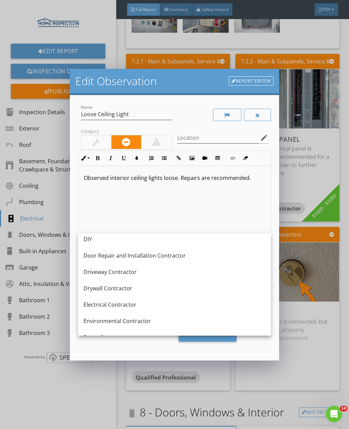
scroll to position [254, 0]
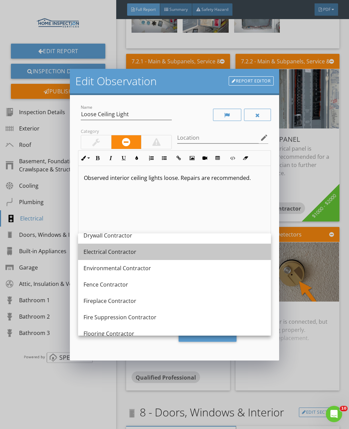
click at [190, 258] on div "Electrical Contractor" at bounding box center [175, 252] width 182 height 16
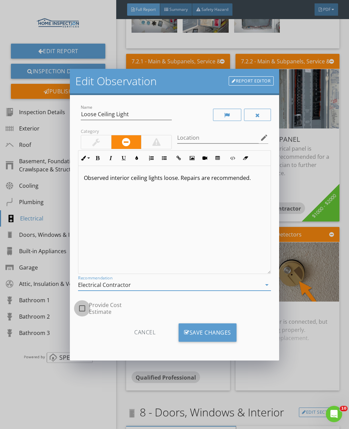
click at [83, 303] on div at bounding box center [82, 309] width 12 height 12
checkbox input "true"
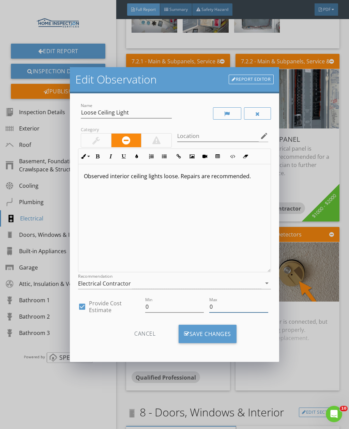
click at [231, 311] on input "0" at bounding box center [238, 307] width 59 height 11
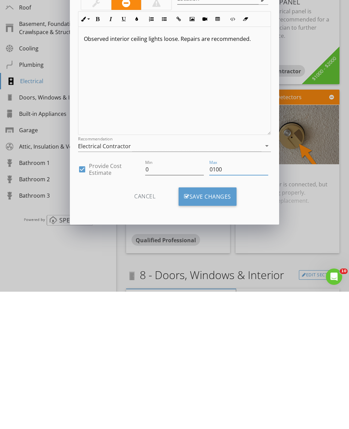
type input "0100"
click at [184, 302] on input "0" at bounding box center [174, 307] width 59 height 11
type input "010"
click at [227, 325] on div "Save Changes" at bounding box center [208, 334] width 58 height 18
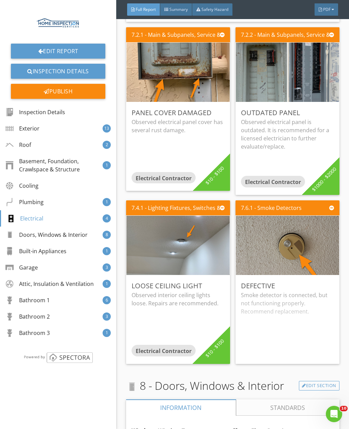
scroll to position [5168, 0]
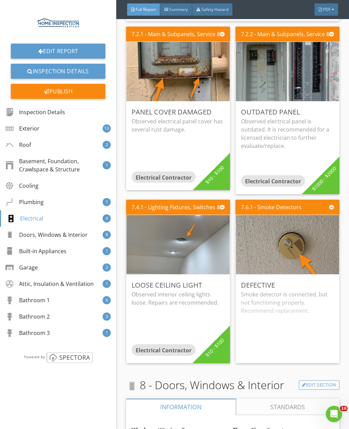
click at [0, 0] on div "Edit" at bounding box center [0, 0] width 0 height 0
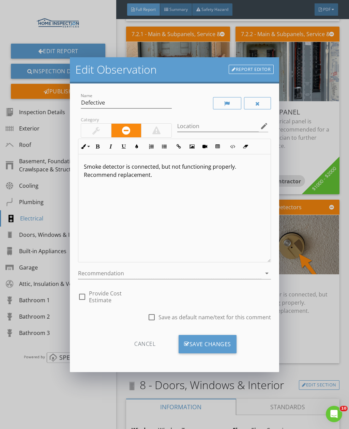
click at [185, 275] on div at bounding box center [170, 273] width 184 height 11
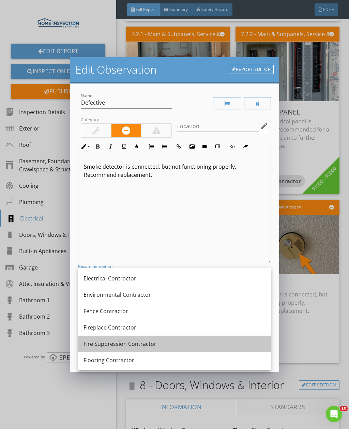
scroll to position [252, 0]
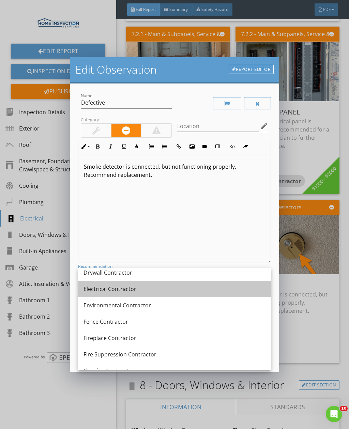
click at [182, 286] on div "Electrical Contractor" at bounding box center [175, 289] width 182 height 8
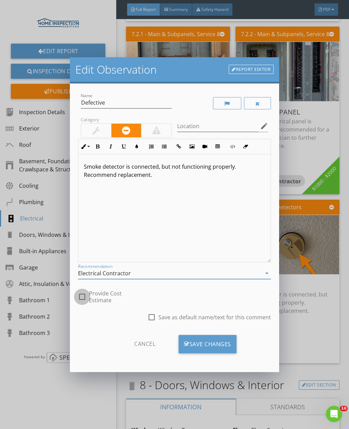
click at [84, 299] on div at bounding box center [82, 297] width 12 height 12
checkbox input "true"
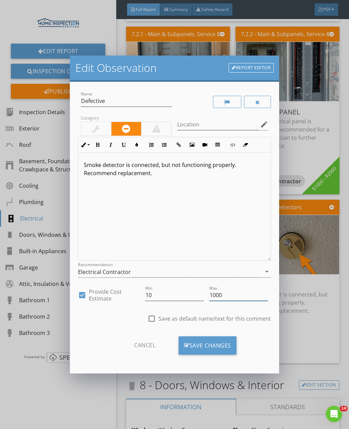
click at [255, 297] on input "1000" at bounding box center [238, 295] width 59 height 11
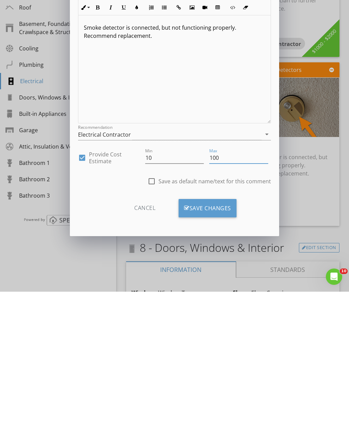
type input "100"
click at [221, 337] on div "Save Changes" at bounding box center [208, 346] width 58 height 18
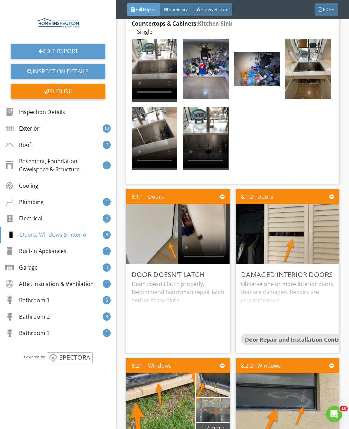
scroll to position [6445, 0]
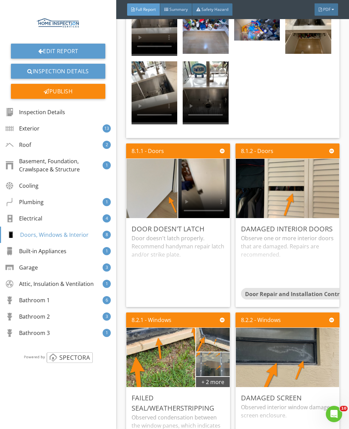
click at [0, 0] on div "Edit" at bounding box center [0, 0] width 0 height 0
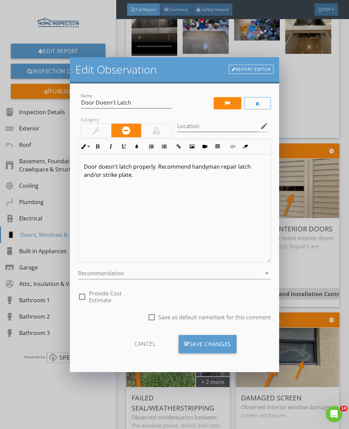
click at [186, 270] on div at bounding box center [170, 273] width 184 height 11
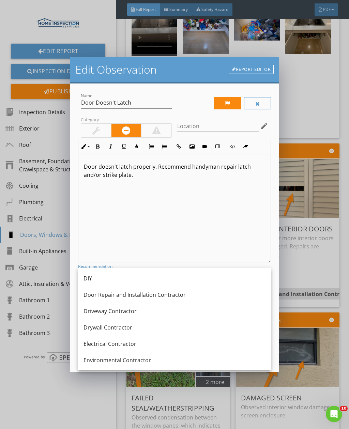
scroll to position [196, 0]
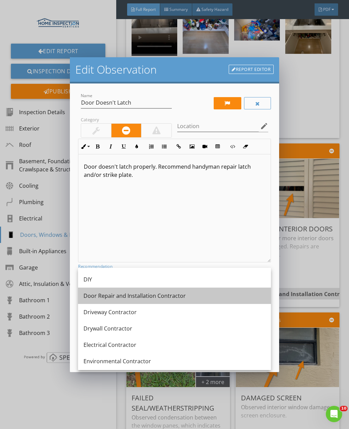
click at [168, 297] on div "Door Repair and Installation Contractor" at bounding box center [175, 296] width 182 height 8
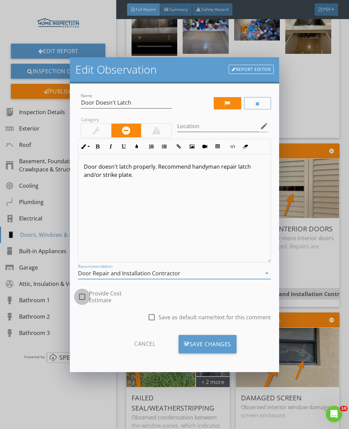
click at [86, 297] on div at bounding box center [82, 297] width 12 height 12
checkbox input "true"
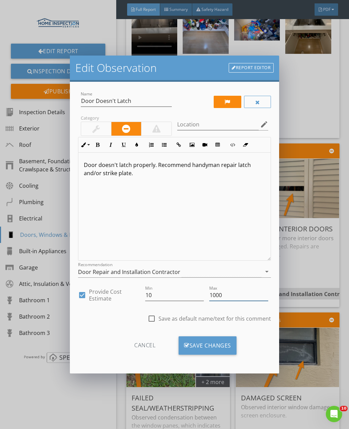
click at [234, 301] on input "1000" at bounding box center [238, 295] width 59 height 11
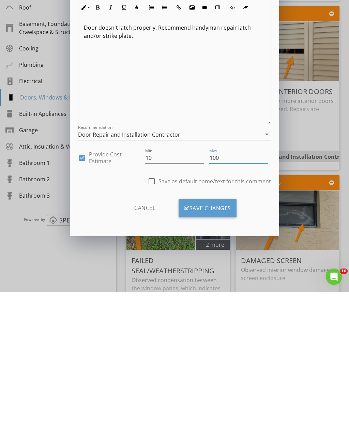
type input "100"
click at [221, 337] on div "Save Changes" at bounding box center [208, 346] width 58 height 18
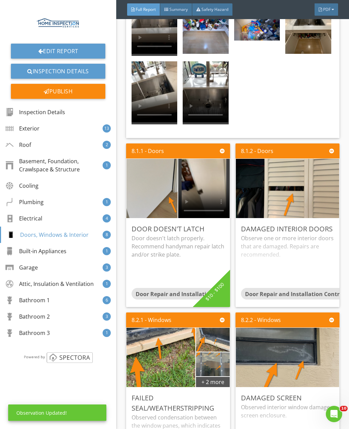
click at [0, 0] on div "Edit" at bounding box center [0, 0] width 0 height 0
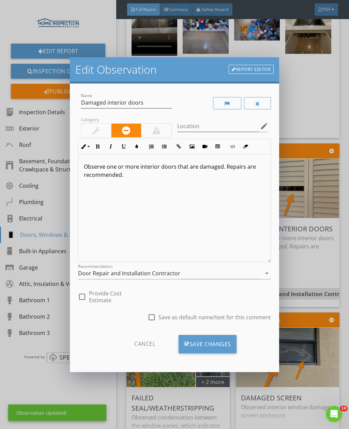
click at [85, 299] on div at bounding box center [82, 297] width 12 height 12
checkbox input "true"
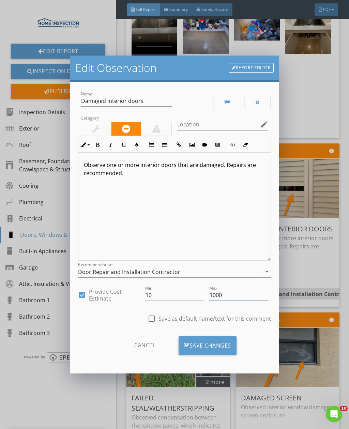
click at [241, 301] on input "1000" at bounding box center [238, 295] width 59 height 11
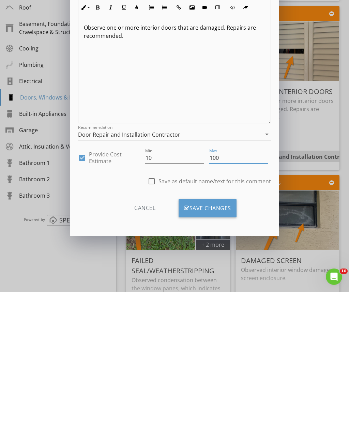
type input "100"
click at [232, 337] on div "Save Changes" at bounding box center [208, 346] width 58 height 18
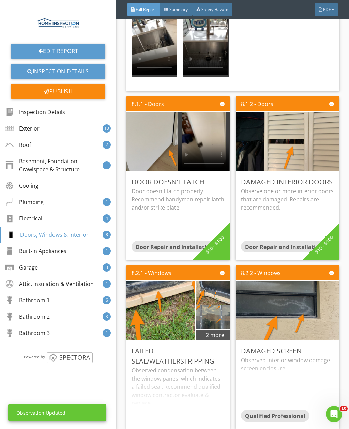
scroll to position [6552, 0]
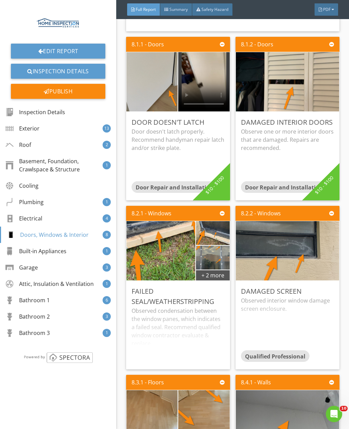
click at [0, 0] on div "Edit" at bounding box center [0, 0] width 0 height 0
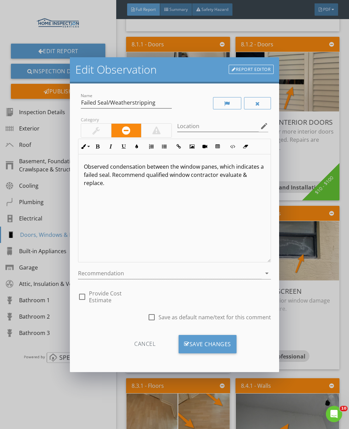
click at [149, 275] on div at bounding box center [170, 273] width 184 height 11
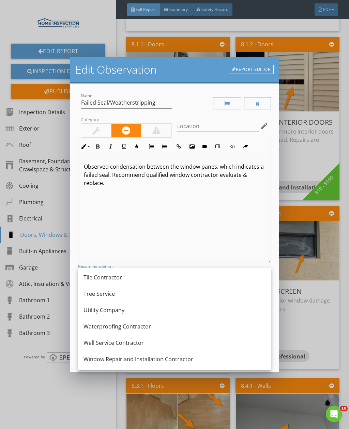
scroll to position [951, 0]
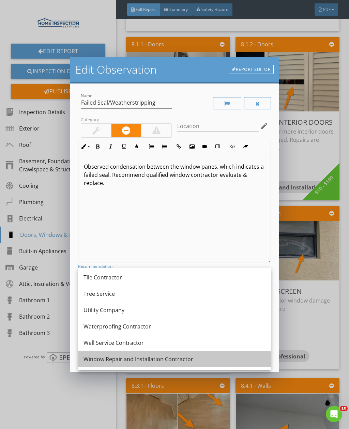
click at [188, 366] on div "Window Repair and Installation Contractor" at bounding box center [175, 359] width 182 height 16
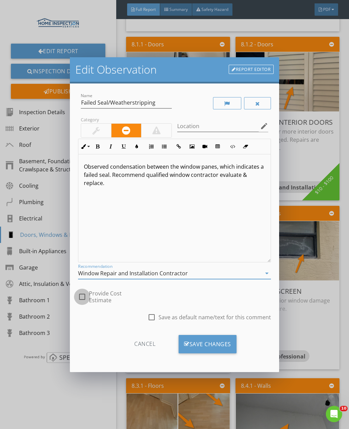
click at [86, 293] on div at bounding box center [82, 297] width 12 height 12
checkbox input "true"
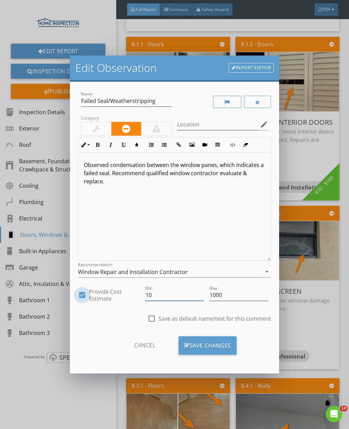
click at [173, 297] on input "10" at bounding box center [174, 295] width 59 height 11
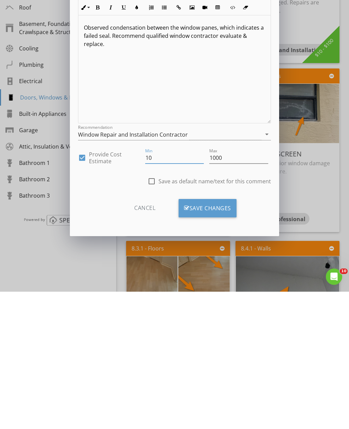
type input "1"
type input "500"
click at [217, 337] on div "Save Changes" at bounding box center [208, 346] width 58 height 18
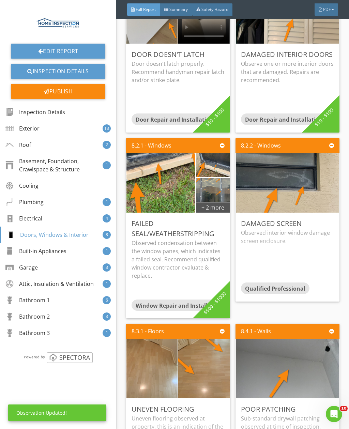
scroll to position [6642, 0]
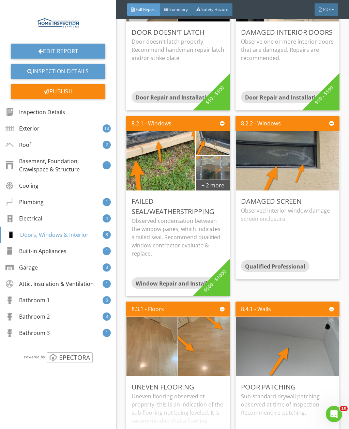
click at [0, 0] on div "Edit" at bounding box center [0, 0] width 0 height 0
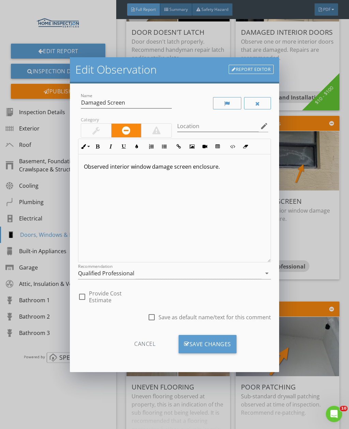
click at [82, 297] on div at bounding box center [82, 297] width 12 height 12
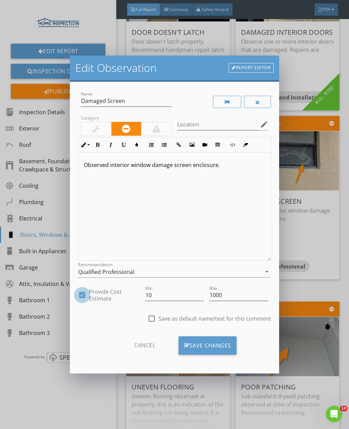
checkbox input "true"
click at [241, 291] on input "1000" at bounding box center [238, 295] width 59 height 11
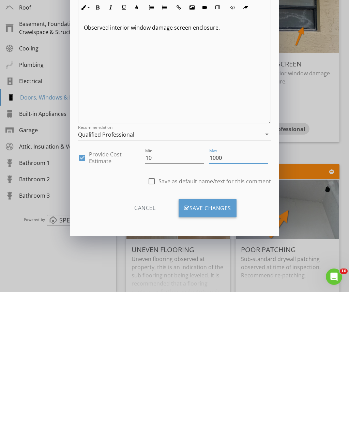
click at [247, 290] on input "1000" at bounding box center [238, 295] width 59 height 11
type input "100"
click at [224, 337] on div "Save Changes" at bounding box center [208, 346] width 58 height 18
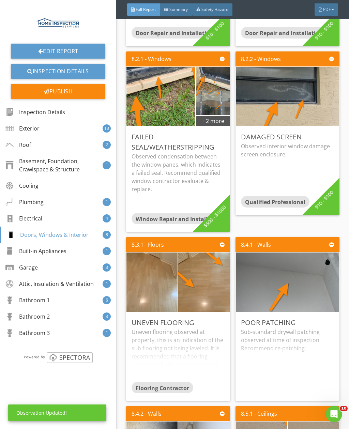
scroll to position [6799, 0]
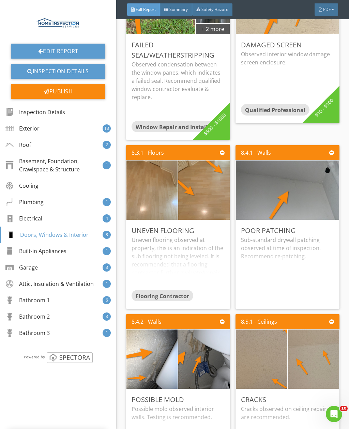
click at [0, 0] on div "Edit" at bounding box center [0, 0] width 0 height 0
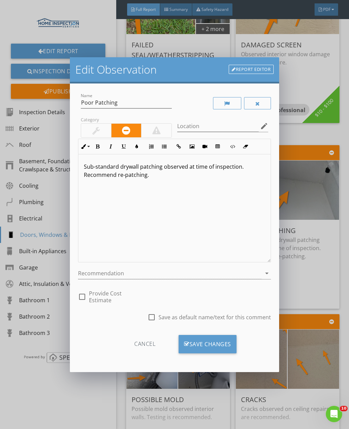
click at [178, 279] on div at bounding box center [170, 273] width 184 height 11
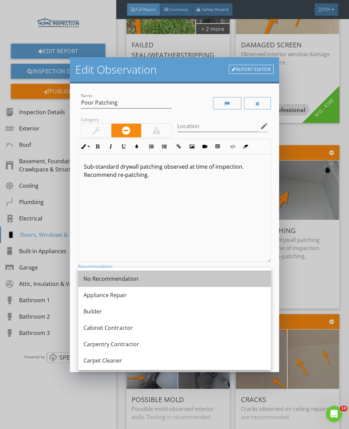
click at [184, 279] on div "No Recommendation" at bounding box center [175, 279] width 182 height 8
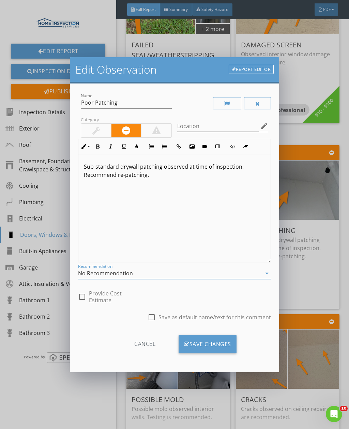
click at [187, 276] on div "No Recommendation" at bounding box center [170, 273] width 184 height 11
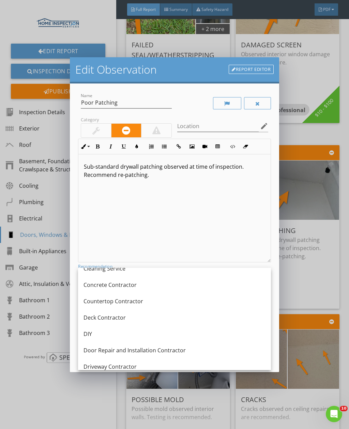
scroll to position [196, 0]
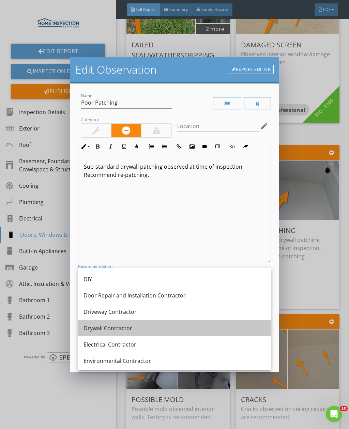
click at [176, 332] on div "Drywall Contractor" at bounding box center [175, 328] width 182 height 8
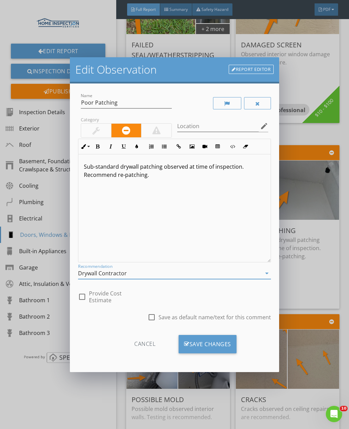
click at [199, 347] on div "Save Changes" at bounding box center [208, 344] width 58 height 18
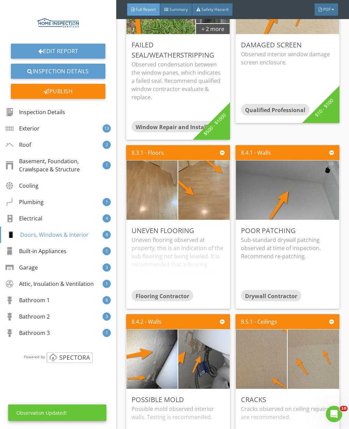
click at [0, 0] on div "Edit" at bounding box center [0, 0] width 0 height 0
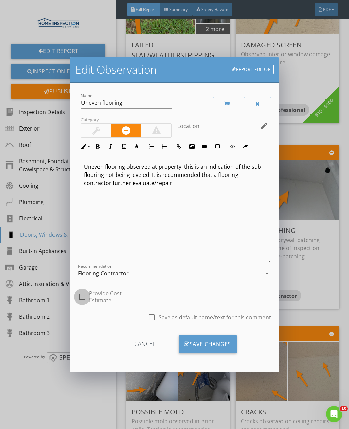
click at [85, 295] on div at bounding box center [82, 297] width 12 height 12
checkbox input "true"
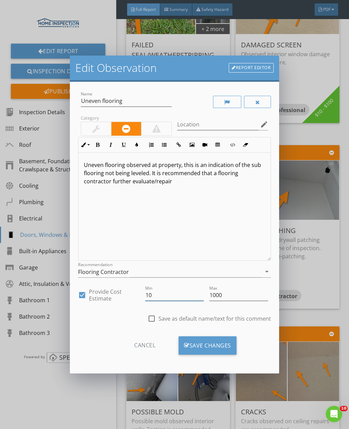
click at [175, 298] on input "10" at bounding box center [174, 295] width 59 height 11
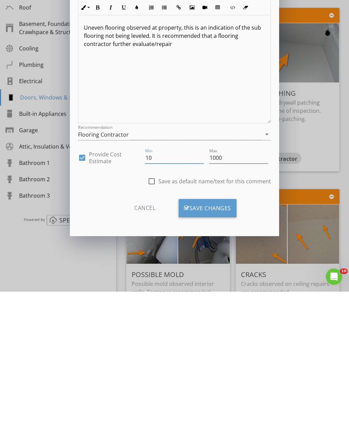
type input "1"
type input "500"
click at [221, 337] on div "Save Changes" at bounding box center [208, 346] width 58 height 18
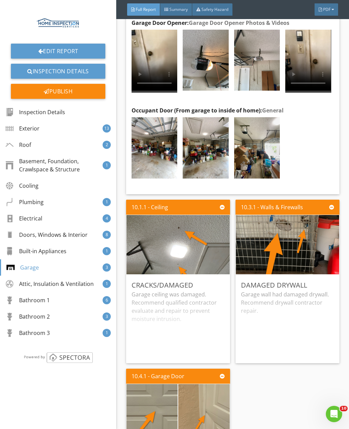
scroll to position [8693, 0]
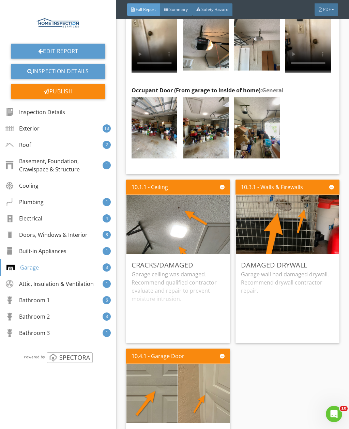
click at [207, 272] on div "Garage ceiling was damaged. Recommend qualified contractor evaluate and repair …" at bounding box center [178, 304] width 93 height 68
click at [0, 0] on div "Edit" at bounding box center [0, 0] width 0 height 0
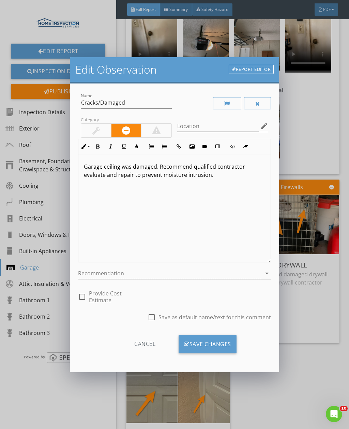
click at [172, 276] on div at bounding box center [170, 273] width 184 height 11
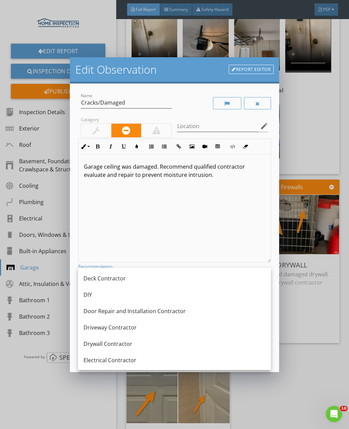
scroll to position [181, 0]
click at [164, 343] on div "Drywall Contractor" at bounding box center [175, 343] width 182 height 8
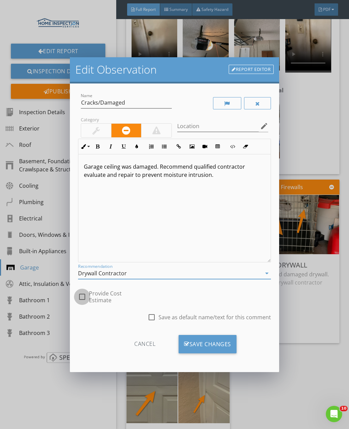
click at [80, 295] on div at bounding box center [82, 297] width 12 height 12
checkbox input "true"
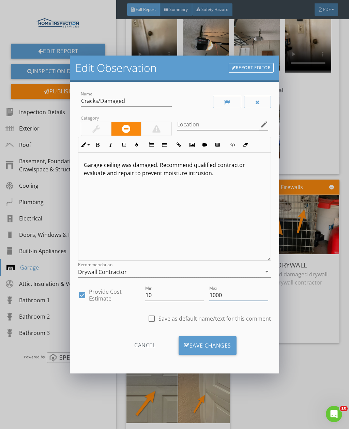
click at [237, 295] on input "1000" at bounding box center [238, 295] width 59 height 11
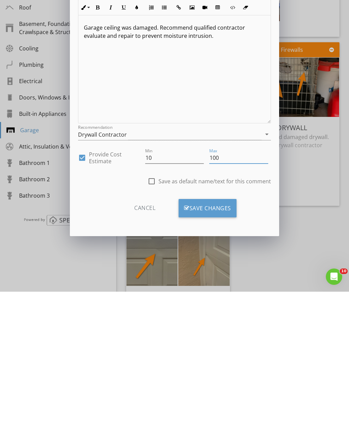
type input "100"
click at [216, 337] on div "Save Changes" at bounding box center [208, 346] width 58 height 18
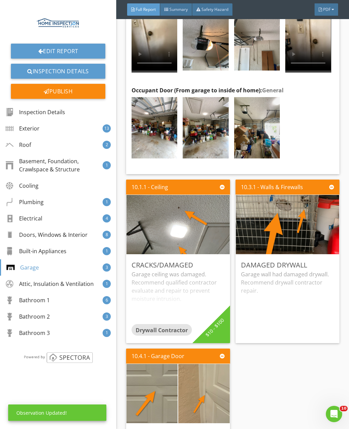
click at [0, 0] on div "Edit" at bounding box center [0, 0] width 0 height 0
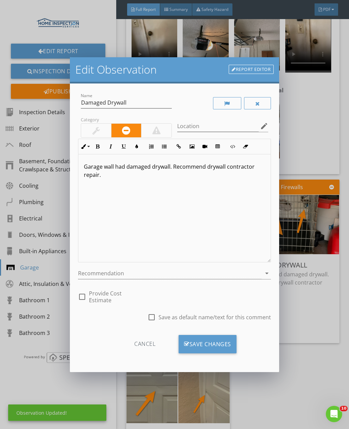
click at [189, 274] on div at bounding box center [170, 273] width 184 height 11
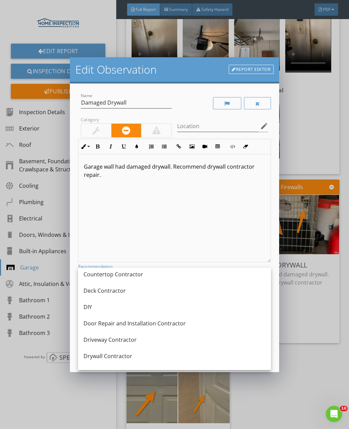
scroll to position [174, 0]
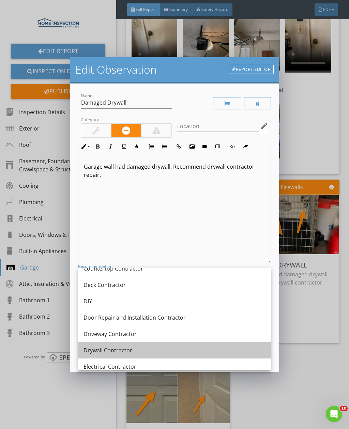
click at [155, 352] on div "Drywall Contractor" at bounding box center [175, 351] width 182 height 8
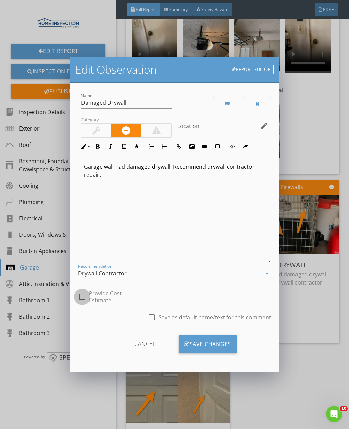
click at [85, 296] on div at bounding box center [82, 297] width 12 height 12
checkbox input "true"
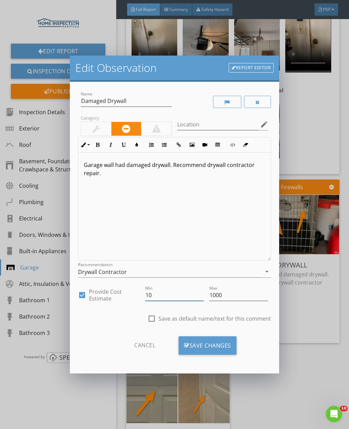
click at [182, 298] on input "10" at bounding box center [174, 295] width 59 height 11
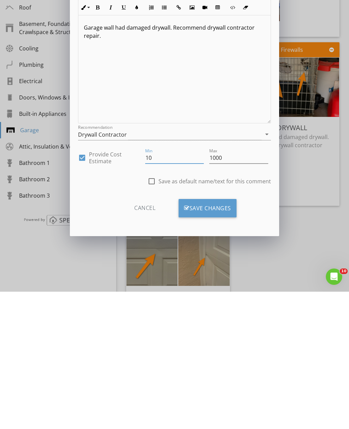
type input "1"
type input "400"
click at [250, 290] on input "1000" at bounding box center [238, 295] width 59 height 11
type input "1"
type input "600"
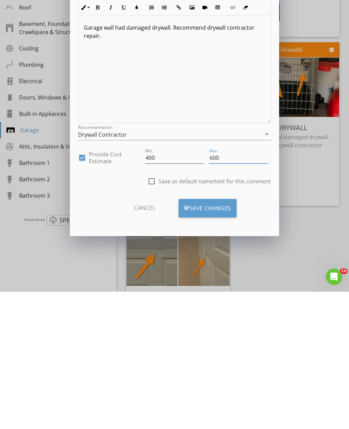
click at [201, 337] on div "Save Changes" at bounding box center [208, 346] width 58 height 18
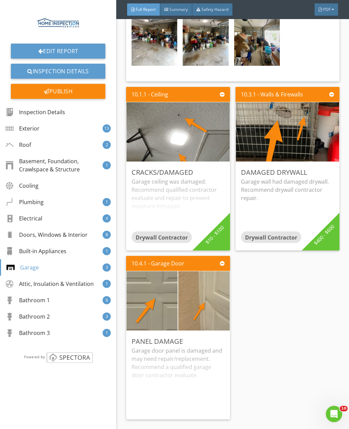
scroll to position [8788, 0]
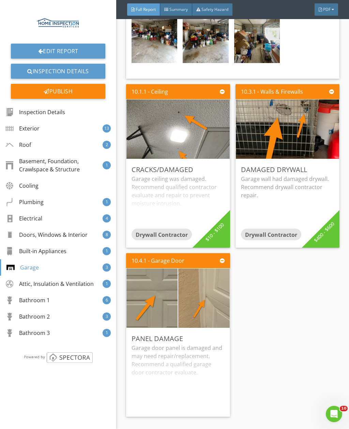
click at [213, 354] on div "Garage door panel is damaged and may need repair/replacement. Recommend a quali…" at bounding box center [178, 378] width 93 height 68
click at [0, 0] on div "Edit" at bounding box center [0, 0] width 0 height 0
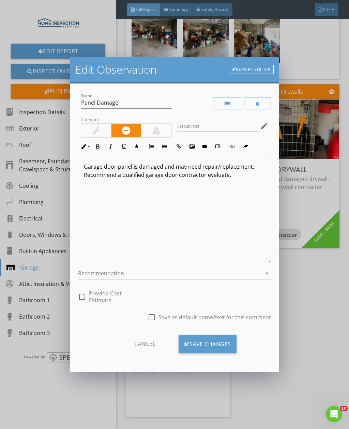
click at [180, 275] on div at bounding box center [170, 273] width 184 height 11
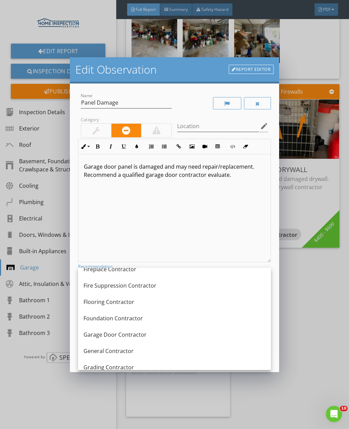
scroll to position [331, 0]
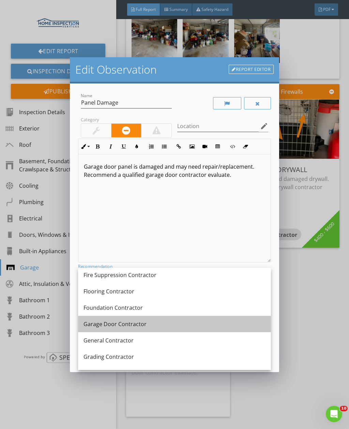
click at [185, 327] on div "Garage Door Contractor" at bounding box center [175, 324] width 182 height 8
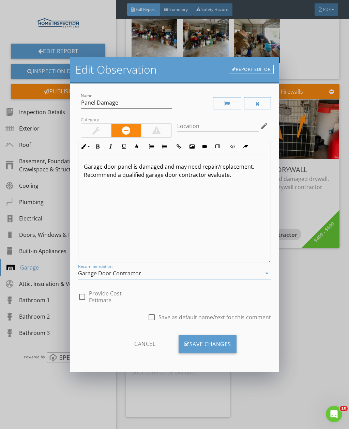
click at [86, 294] on div at bounding box center [82, 297] width 12 height 12
checkbox input "true"
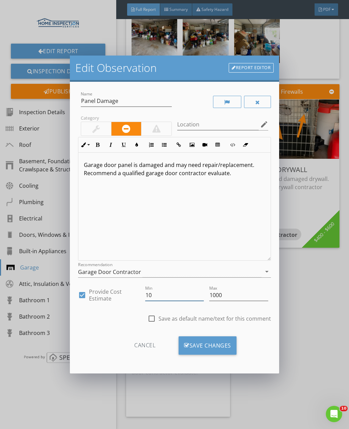
click at [173, 297] on input "10" at bounding box center [174, 295] width 59 height 11
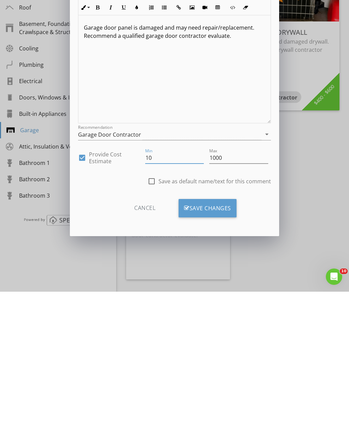
type input "1"
type input "300"
click at [241, 290] on input "1000" at bounding box center [238, 295] width 59 height 11
type input "1"
type input "700"
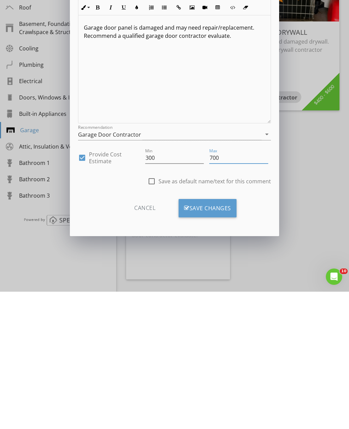
click at [230, 337] on div "Save Changes" at bounding box center [208, 346] width 58 height 18
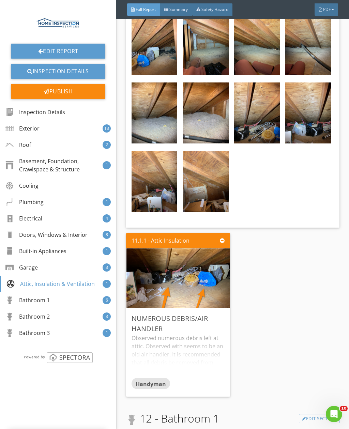
scroll to position [9428, 0]
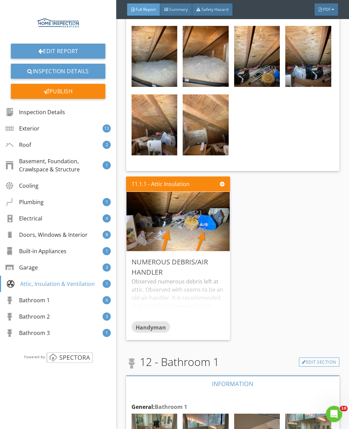
click at [0, 0] on div "Edit" at bounding box center [0, 0] width 0 height 0
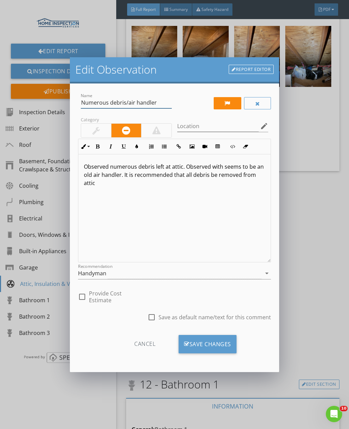
click at [164, 101] on input "Numerous debris/air handler" at bounding box center [126, 102] width 91 height 11
type input "Numerous debris/personal items"
click at [176, 169] on p "Observed numerous debris left at attic. Observed with seems to be an old air ha…" at bounding box center [174, 175] width 181 height 25
click at [121, 172] on p "Observed numerous debris left at attic. Observed with seems to be an old air ha…" at bounding box center [174, 175] width 181 height 25
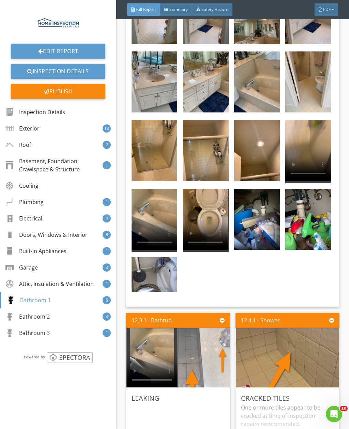
scroll to position [9970, 0]
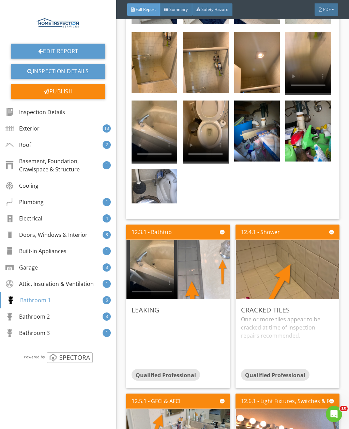
click at [0, 0] on div "Edit" at bounding box center [0, 0] width 0 height 0
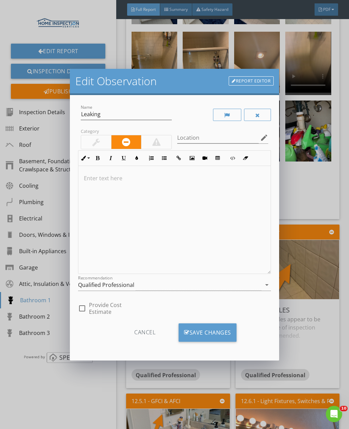
click at [216, 263] on div at bounding box center [174, 220] width 192 height 108
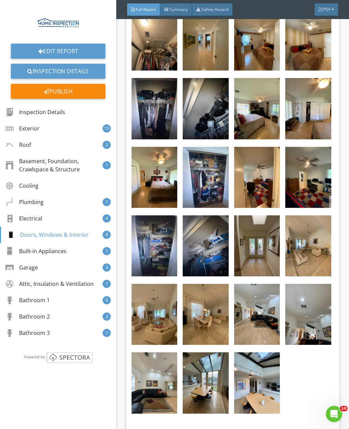
click at [83, 64] on link "Inspection Details" at bounding box center [58, 71] width 94 height 15
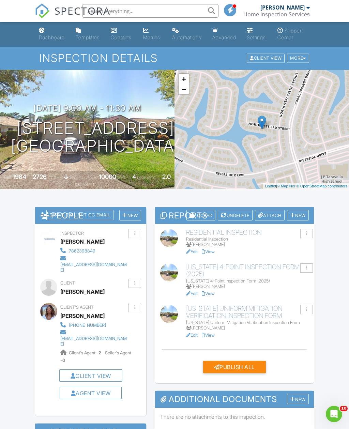
click at [215, 252] on link "View" at bounding box center [208, 251] width 13 height 5
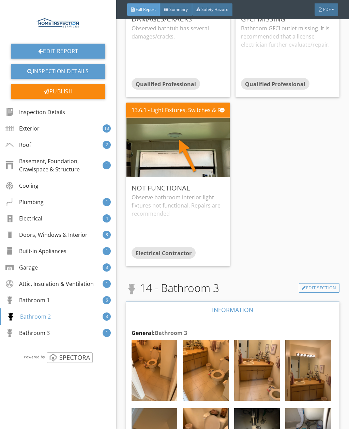
scroll to position [10817, 0]
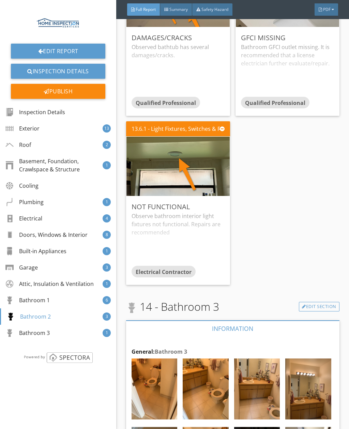
click at [0, 0] on div "Edit" at bounding box center [0, 0] width 0 height 0
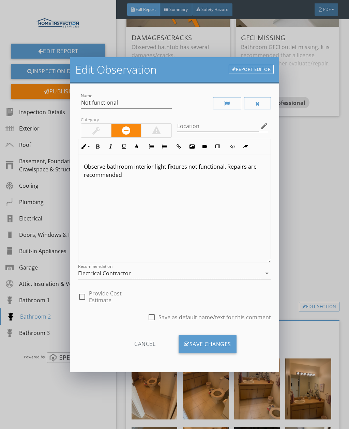
click at [87, 298] on div at bounding box center [82, 297] width 12 height 12
checkbox input "true"
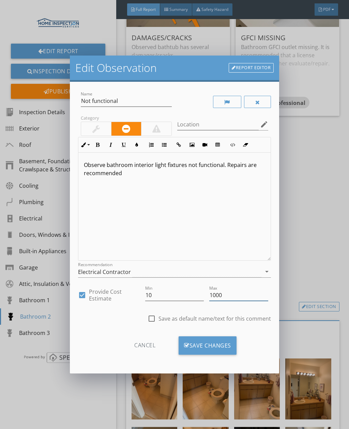
click at [239, 301] on input "1000" at bounding box center [238, 295] width 59 height 11
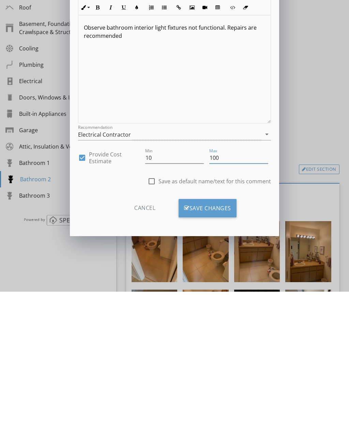
type input "100"
click at [233, 337] on div "Save Changes" at bounding box center [208, 346] width 58 height 18
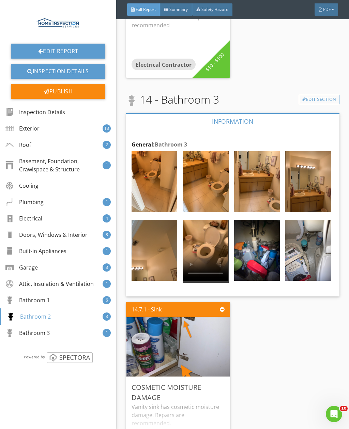
scroll to position [11024, 0]
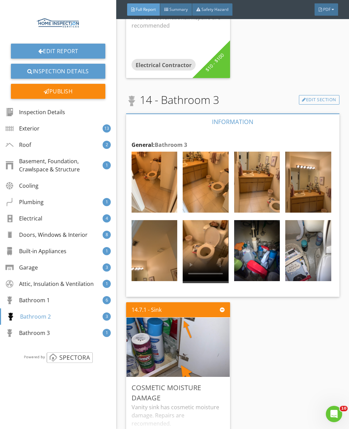
click at [154, 404] on div "Vanity sink has cosmetic moisture damage. Repairs are recommended." at bounding box center [178, 426] width 93 height 44
click at [202, 378] on div "Cosmetic moisture damage Vanity sink has cosmetic moisture damage. Repairs are …" at bounding box center [178, 425] width 104 height 94
click at [0, 0] on div at bounding box center [0, 0] width 0 height 0
click at [0, 0] on div "Edit" at bounding box center [0, 0] width 0 height 0
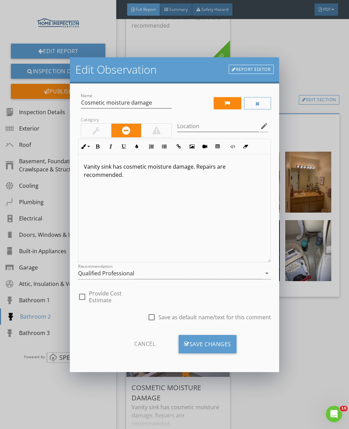
click at [80, 292] on div at bounding box center [82, 297] width 12 height 12
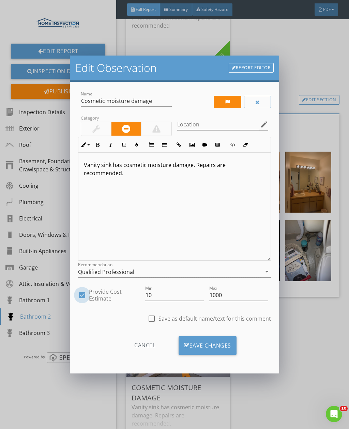
checkbox input "true"
click at [240, 295] on input "1000" at bounding box center [238, 295] width 59 height 11
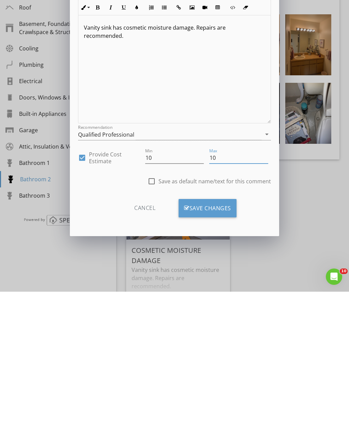
type input "1"
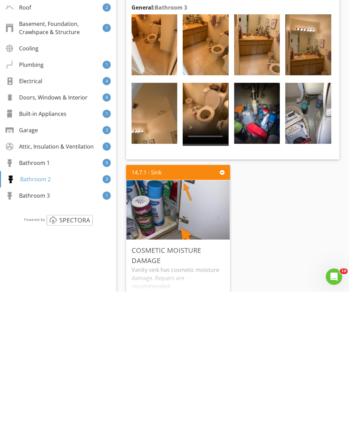
scroll to position [22, 0]
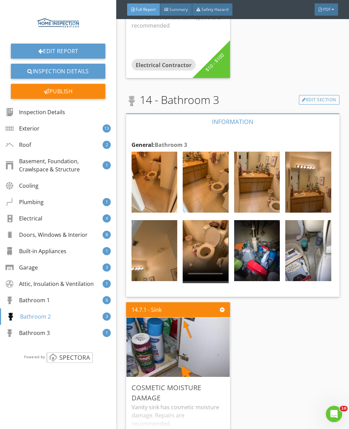
click at [0, 0] on div "Edit" at bounding box center [0, 0] width 0 height 0
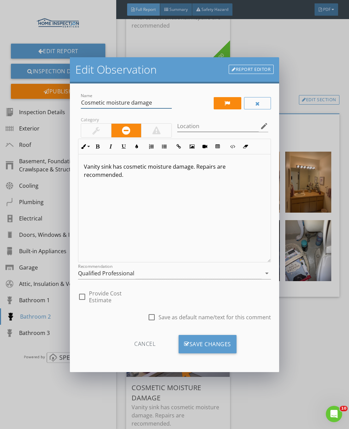
click at [160, 101] on input "Cosmetic moisture damage" at bounding box center [126, 102] width 91 height 11
type input "Cosmetic moisture damage cabinet hinges"
click at [109, 167] on p "Vanity sink has cosmetic moisture damage. Repairs are recommended." at bounding box center [174, 171] width 181 height 16
click at [184, 274] on div "Qualified Professional" at bounding box center [170, 273] width 184 height 11
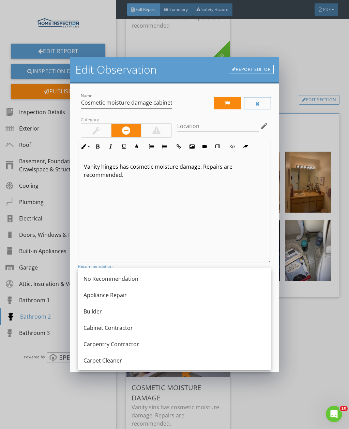
click at [195, 224] on div "Vanity hinges has cosmetic moisture damage. Repairs are recommended." at bounding box center [174, 209] width 192 height 108
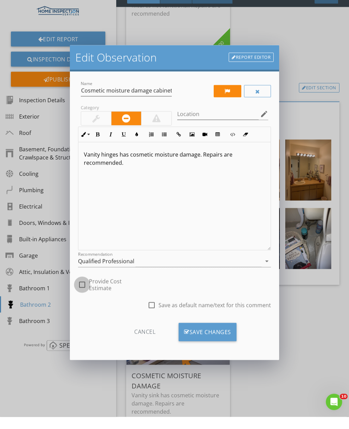
click at [85, 291] on div at bounding box center [82, 297] width 12 height 12
checkbox input "true"
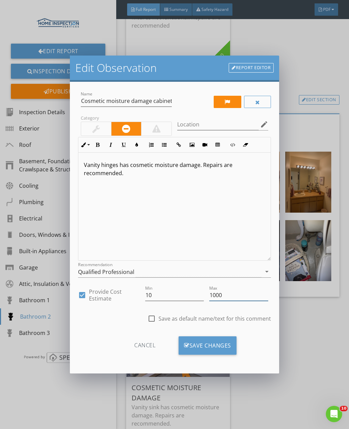
click at [238, 298] on input "1000" at bounding box center [238, 295] width 59 height 11
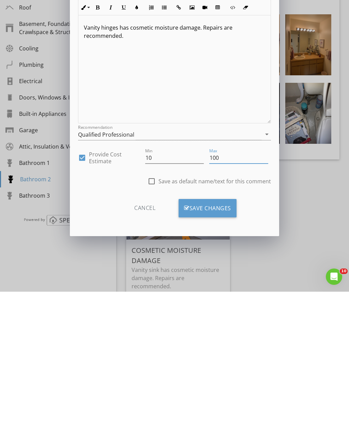
type input "100"
click at [216, 337] on div "Save Changes" at bounding box center [208, 346] width 58 height 18
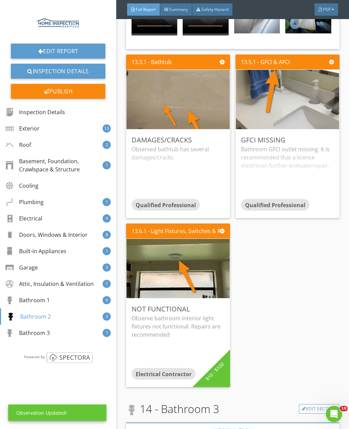
scroll to position [10616, 0]
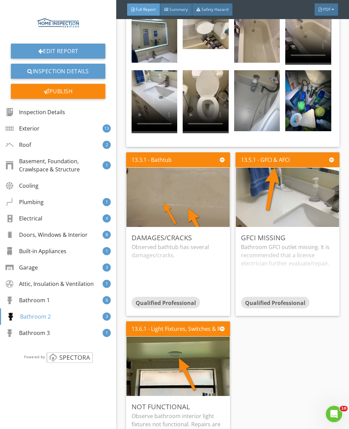
click at [0, 0] on div "Edit" at bounding box center [0, 0] width 0 height 0
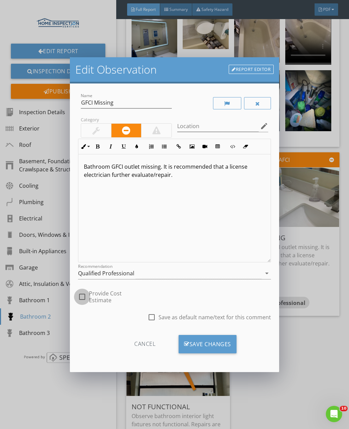
click at [82, 297] on div at bounding box center [82, 297] width 12 height 12
checkbox input "true"
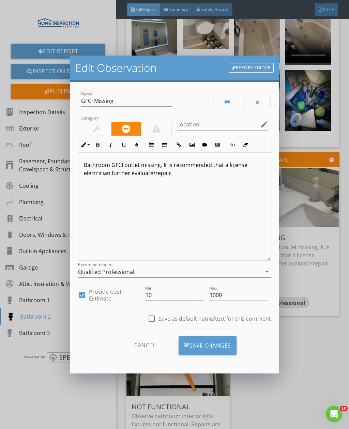
click at [179, 298] on input "10" at bounding box center [174, 295] width 59 height 11
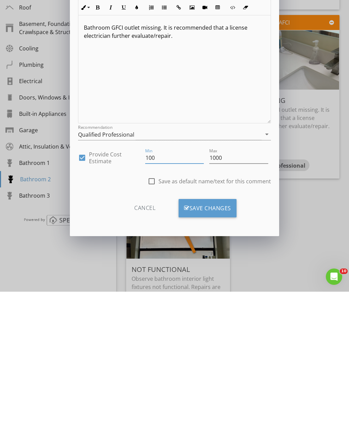
type input "100"
click at [248, 290] on input "1000" at bounding box center [238, 295] width 59 height 11
type input "150"
click at [230, 337] on div "Save Changes" at bounding box center [208, 346] width 58 height 18
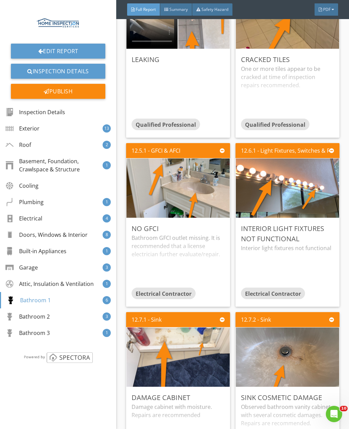
scroll to position [9981, 0]
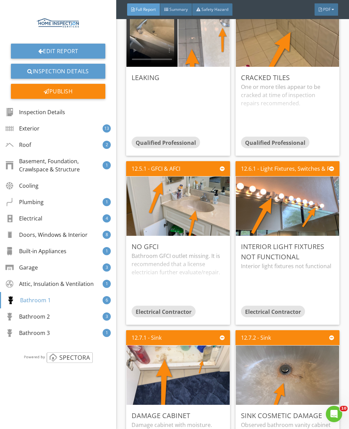
click at [0, 0] on div "Edit" at bounding box center [0, 0] width 0 height 0
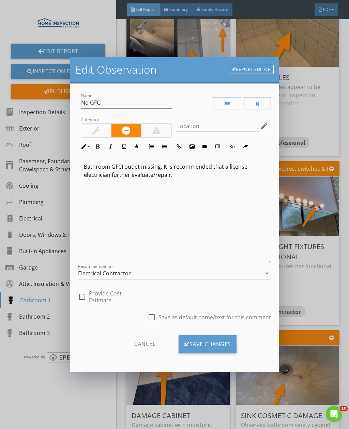
click at [84, 298] on div at bounding box center [82, 297] width 12 height 12
checkbox input "true"
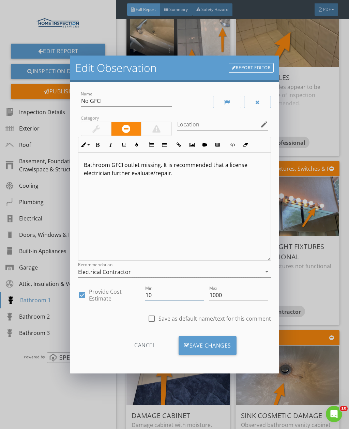
click at [170, 299] on input "10" at bounding box center [174, 295] width 59 height 11
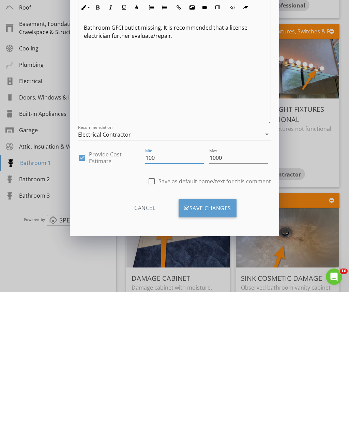
type input "100"
click at [244, 290] on input "1000" at bounding box center [238, 295] width 59 height 11
type input "150"
click at [228, 337] on div "Save Changes" at bounding box center [208, 346] width 58 height 18
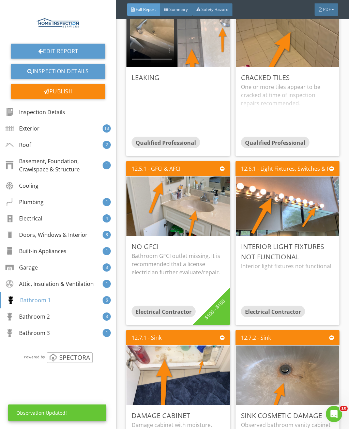
click at [0, 0] on div "Edit" at bounding box center [0, 0] width 0 height 0
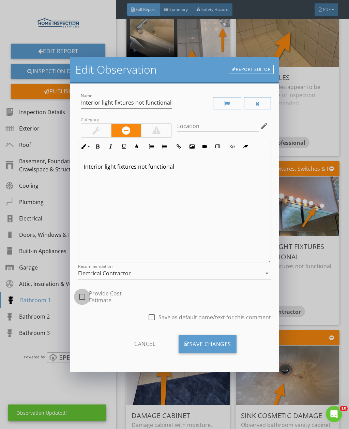
click at [85, 298] on div at bounding box center [82, 297] width 12 height 12
checkbox input "true"
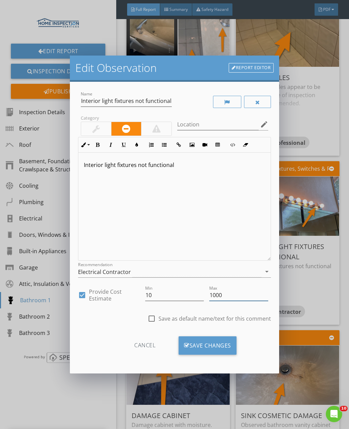
click at [240, 300] on input "1000" at bounding box center [238, 295] width 59 height 11
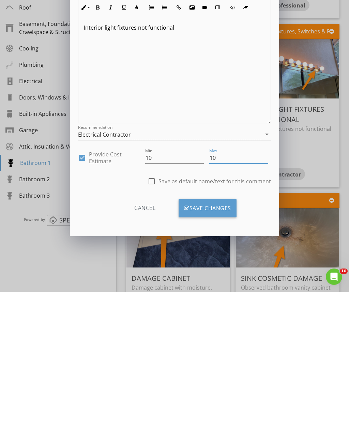
type input "10"
click at [227, 337] on div "Save Changes" at bounding box center [208, 346] width 58 height 18
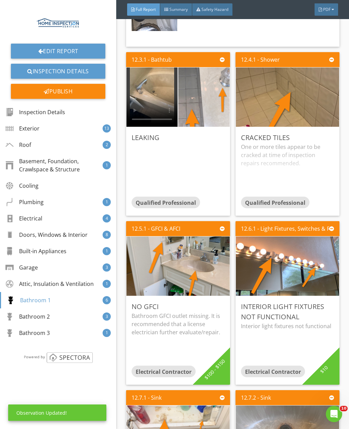
scroll to position [9833, 0]
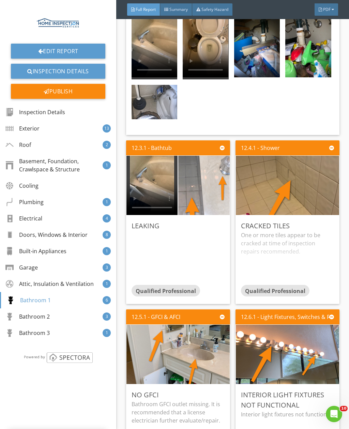
click at [0, 0] on div "Edit" at bounding box center [0, 0] width 0 height 0
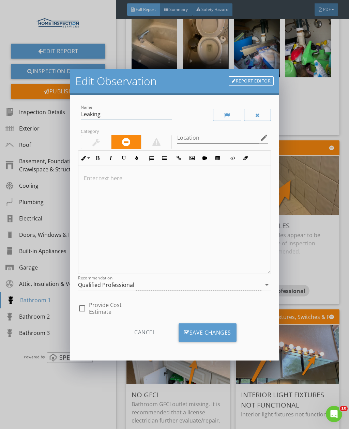
click at [128, 110] on input "Leaking" at bounding box center [126, 114] width 91 height 11
type input "Leaking Bathtub faucet handle"
click at [106, 182] on div at bounding box center [174, 220] width 192 height 108
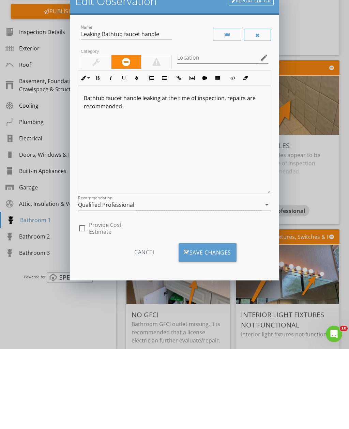
click at [214, 280] on div "Qualified Professional" at bounding box center [170, 285] width 184 height 11
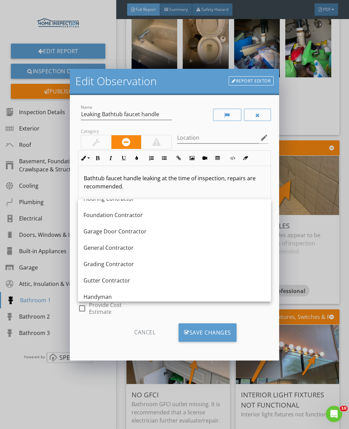
scroll to position [374, 0]
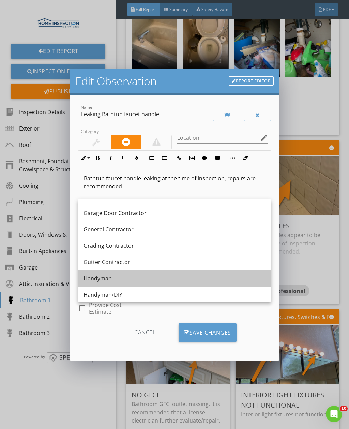
click at [174, 276] on div "Handyman" at bounding box center [175, 279] width 182 height 8
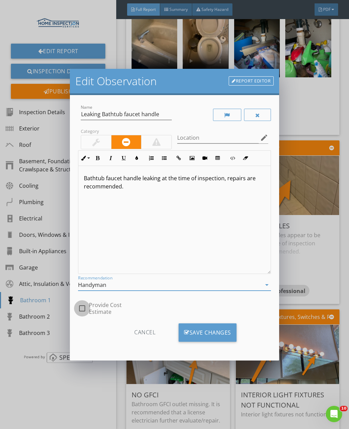
click at [87, 309] on div at bounding box center [82, 309] width 12 height 12
checkbox input "true"
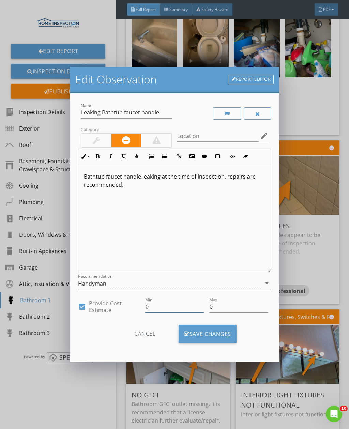
click at [190, 306] on input "0" at bounding box center [174, 307] width 59 height 11
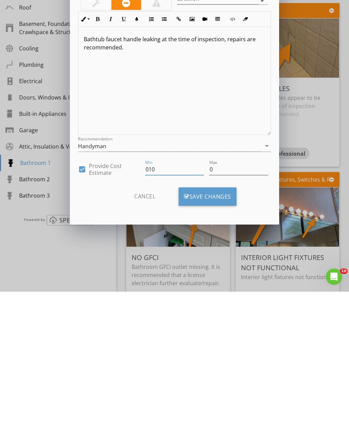
type input "010"
click at [244, 302] on input "0" at bounding box center [238, 307] width 59 height 11
type input "0100"
click at [223, 325] on div "Save Changes" at bounding box center [208, 334] width 58 height 18
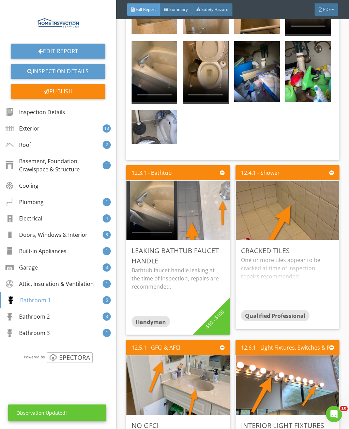
scroll to position [9774, 0]
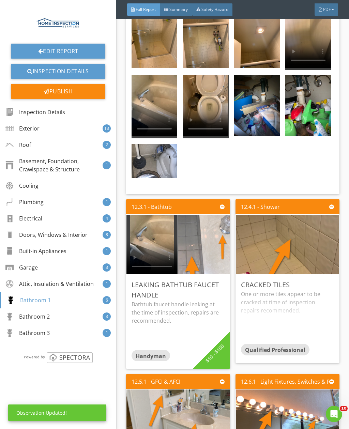
click at [0, 0] on div "Edit" at bounding box center [0, 0] width 0 height 0
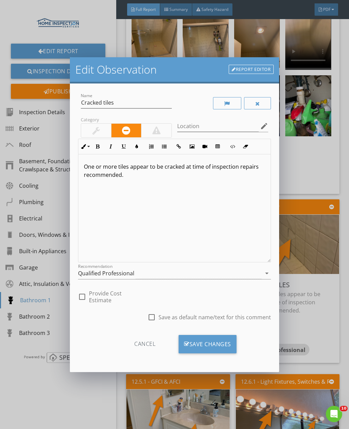
click at [192, 275] on div "Qualified Professional" at bounding box center [170, 273] width 184 height 11
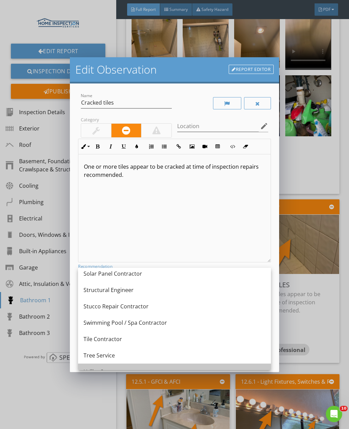
scroll to position [889, 0]
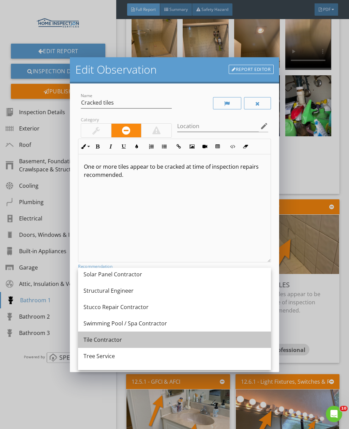
click at [167, 341] on div "Tile Contractor" at bounding box center [175, 340] width 182 height 8
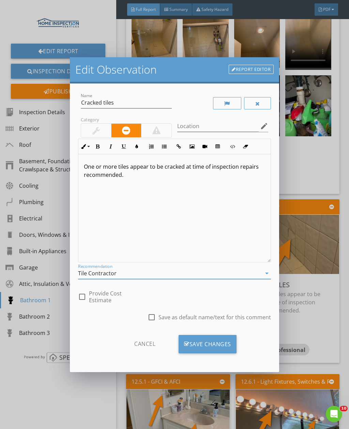
click at [87, 299] on div at bounding box center [82, 297] width 12 height 12
checkbox input "true"
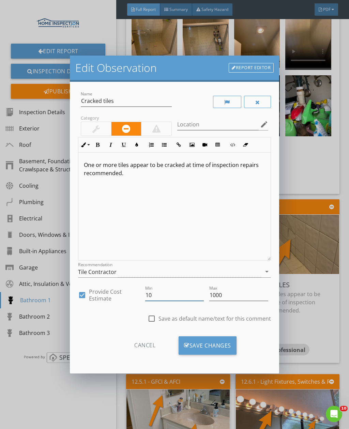
click at [169, 298] on input "10" at bounding box center [174, 295] width 59 height 11
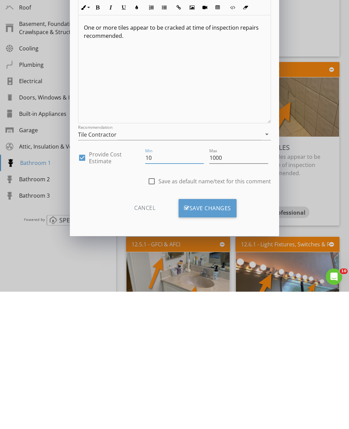
type input "1"
type input "500"
click at [228, 337] on div "Save Changes" at bounding box center [208, 346] width 58 height 18
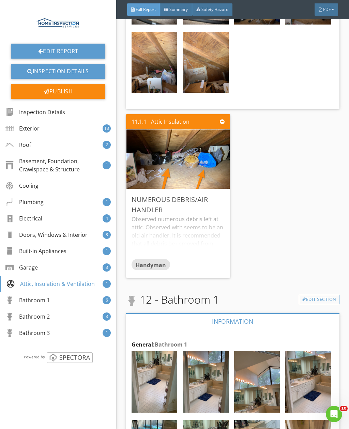
scroll to position [9290, 0]
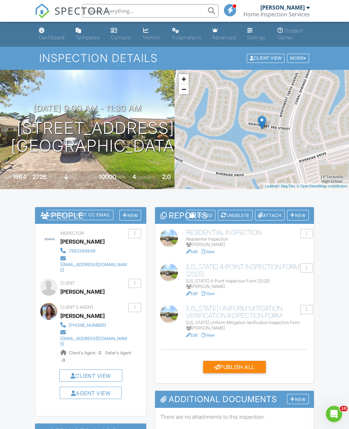
click at [194, 253] on link "Edit" at bounding box center [192, 251] width 12 height 5
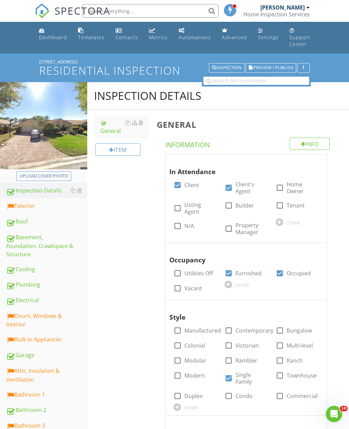
click at [60, 173] on button "Upload cover photo" at bounding box center [43, 177] width 55 height 10
type input "C:\fakepath\5F584039-B117-41C9-9DA9-FA76BD7FF99F.jpeg"
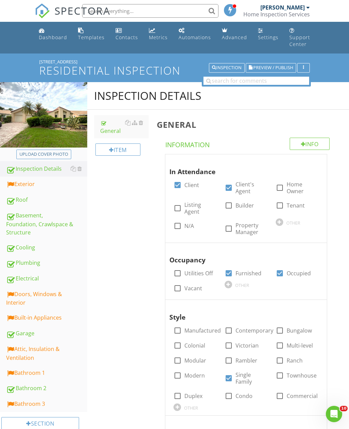
click at [233, 63] on button "Inspection" at bounding box center [227, 68] width 36 height 10
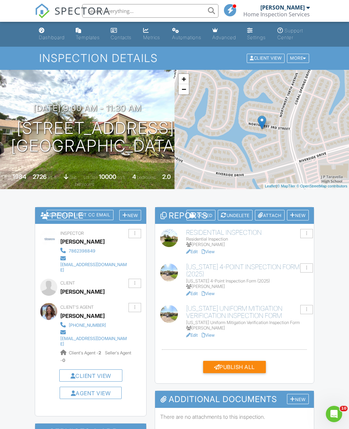
click at [197, 295] on link "Edit" at bounding box center [192, 293] width 12 height 5
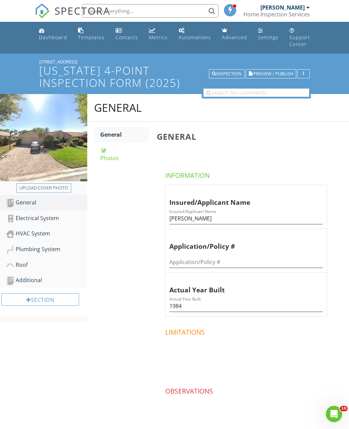
click at [69, 184] on button "Upload cover photo" at bounding box center [43, 189] width 55 height 10
type input "C:\fakepath\BF317EFA-1EDB-4CED-9B58-71D800E95B49.jpeg"
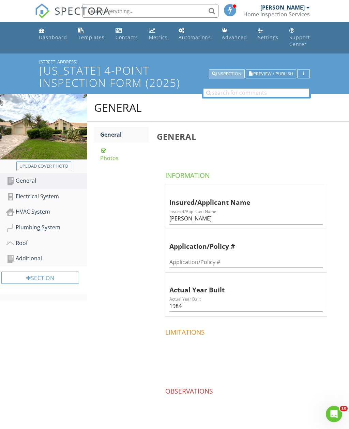
click at [232, 72] on div "Inspection" at bounding box center [227, 74] width 30 height 5
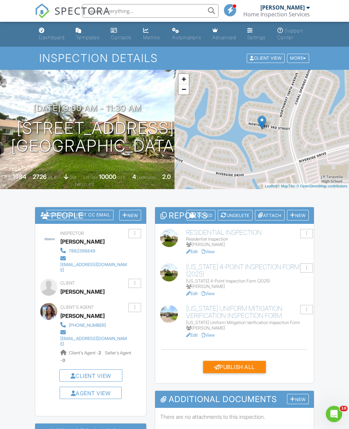
click at [195, 334] on link "Edit" at bounding box center [192, 335] width 12 height 5
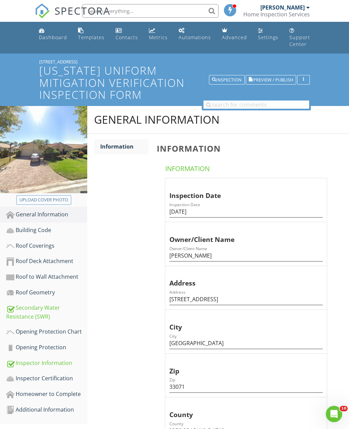
click at [67, 197] on div "Upload cover photo" at bounding box center [43, 200] width 49 height 7
type input "C:\fakepath\1A490754-949E-4A93-943D-8906D8886F5B.jpeg"
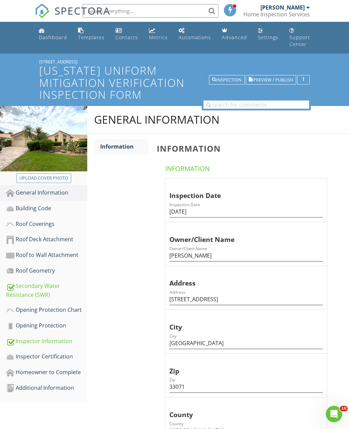
click at [228, 77] on div "Inspection" at bounding box center [227, 79] width 30 height 5
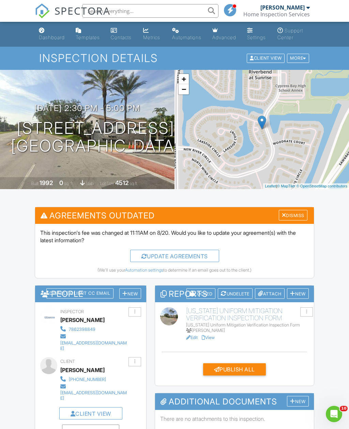
click at [290, 291] on div at bounding box center [292, 293] width 5 height 5
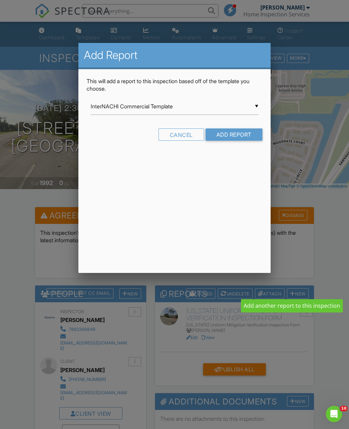
click at [114, 114] on input "InterNACHI Commercial Template" at bounding box center [174, 106] width 167 height 17
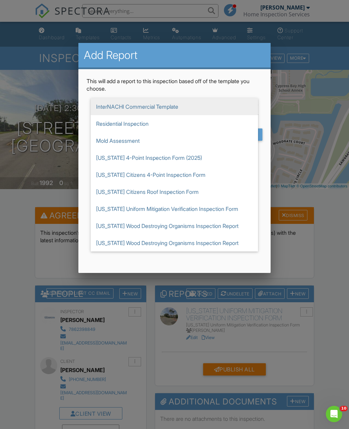
click at [107, 165] on span "[US_STATE] 4-Point Inspection Form (2025)" at bounding box center [174, 157] width 167 height 17
type input "[US_STATE] 4-Point Inspection Form (2025)"
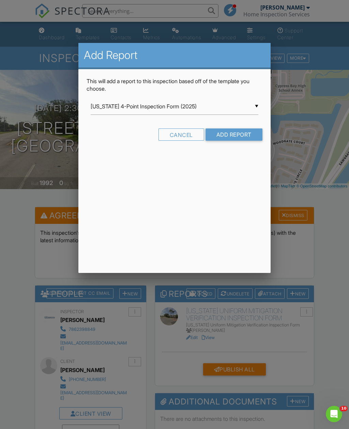
click at [219, 134] on input "Add Report" at bounding box center [234, 135] width 57 height 12
